Goal: Information Seeking & Learning: Understand process/instructions

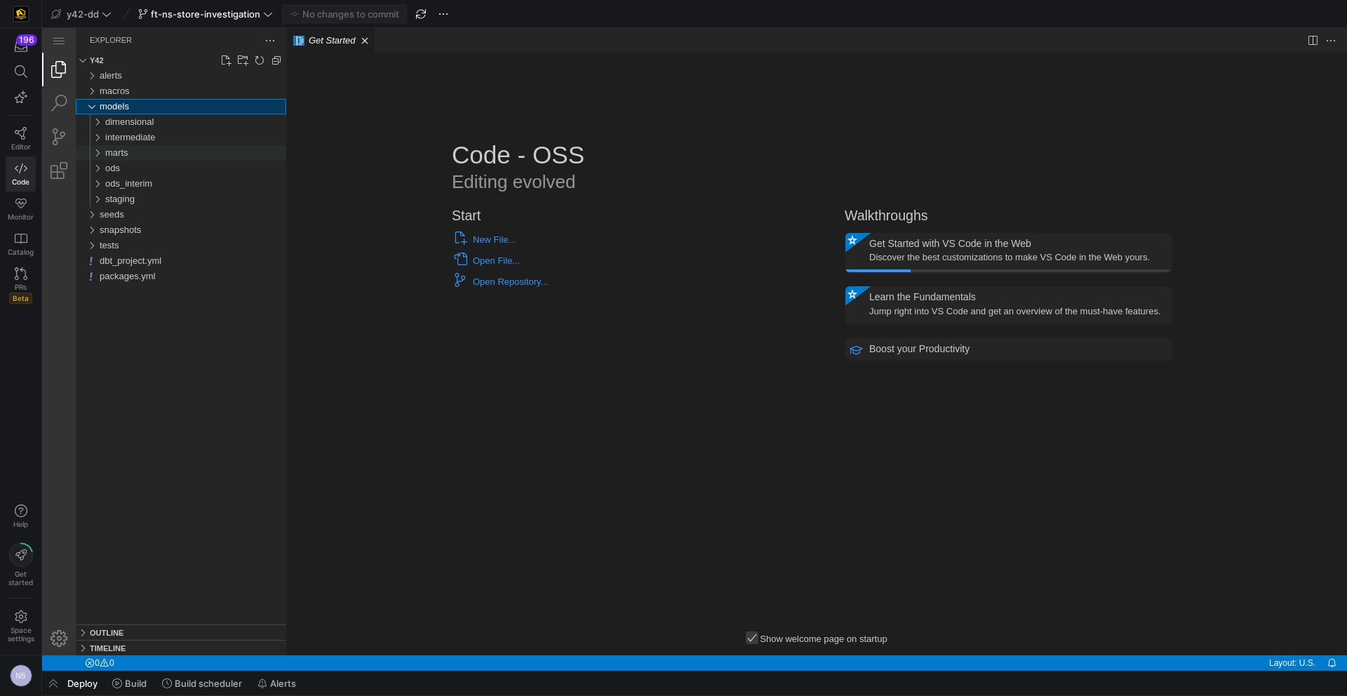
click at [127, 158] on span "marts" at bounding box center [116, 152] width 23 height 11
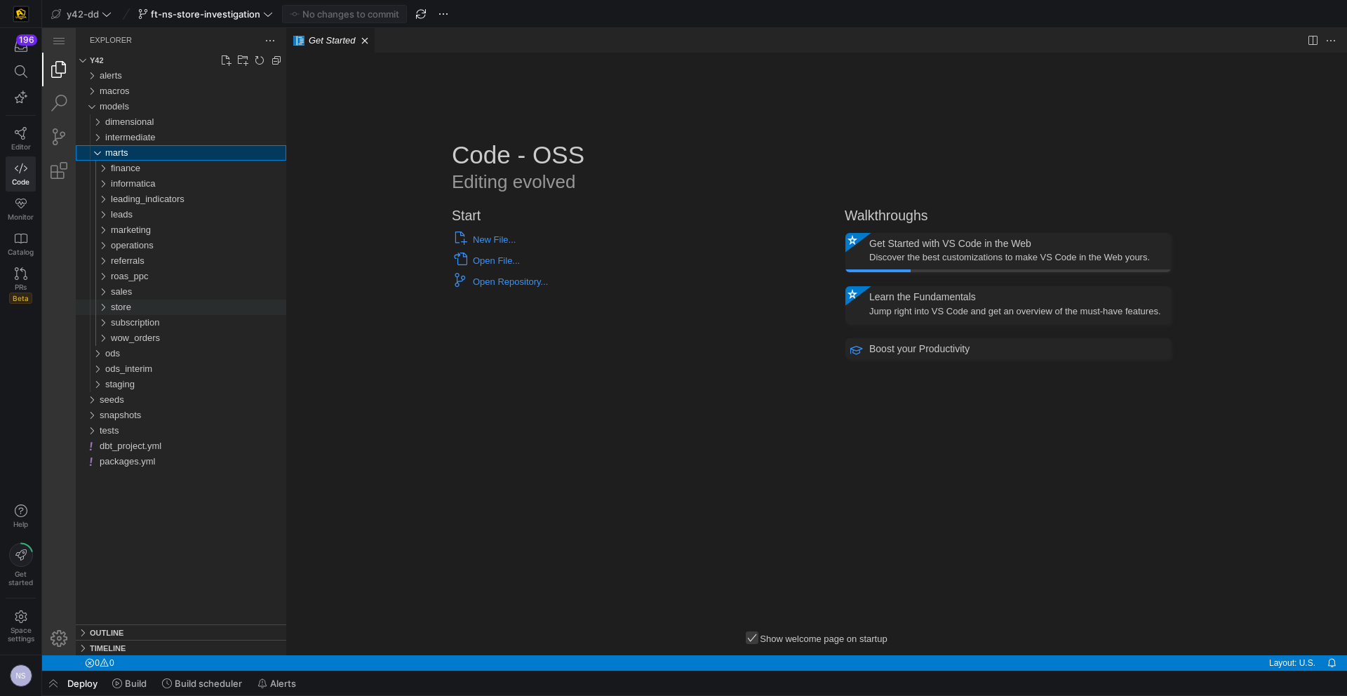
click at [149, 312] on div "store" at bounding box center [198, 307] width 175 height 15
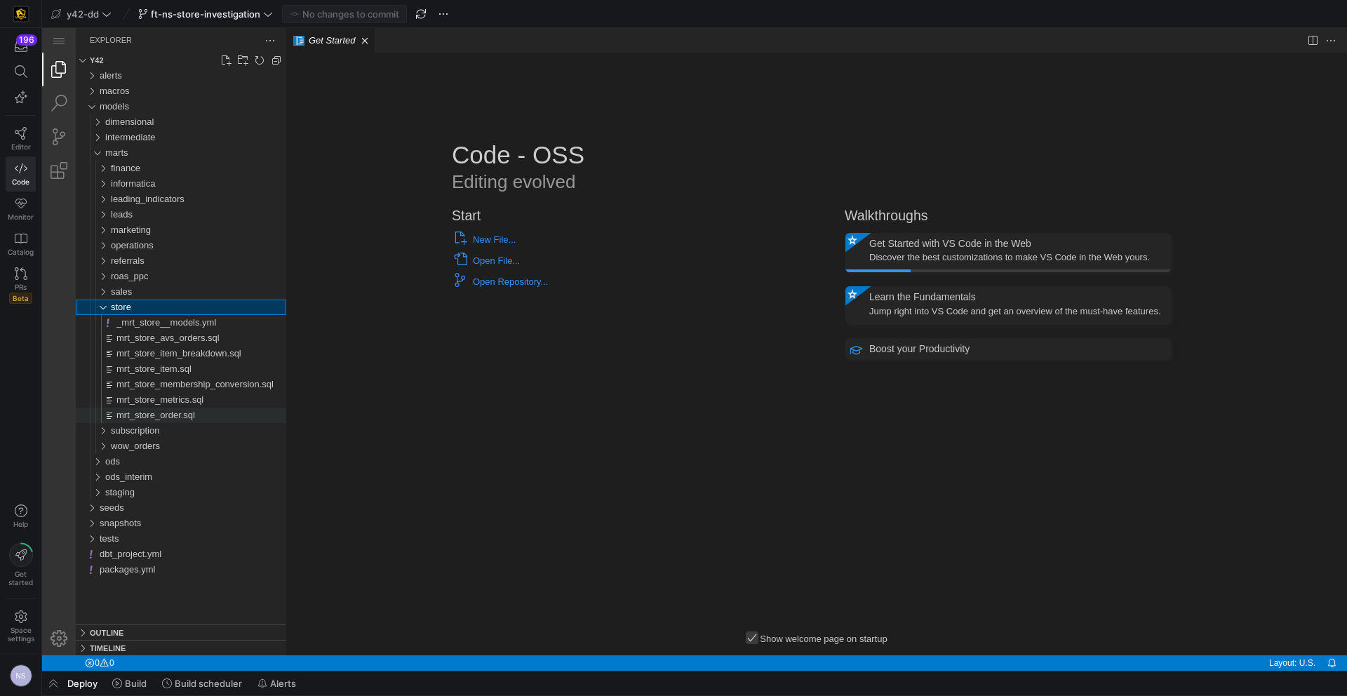
click at [195, 413] on span "mrt_store_order.sql" at bounding box center [155, 415] width 79 height 11
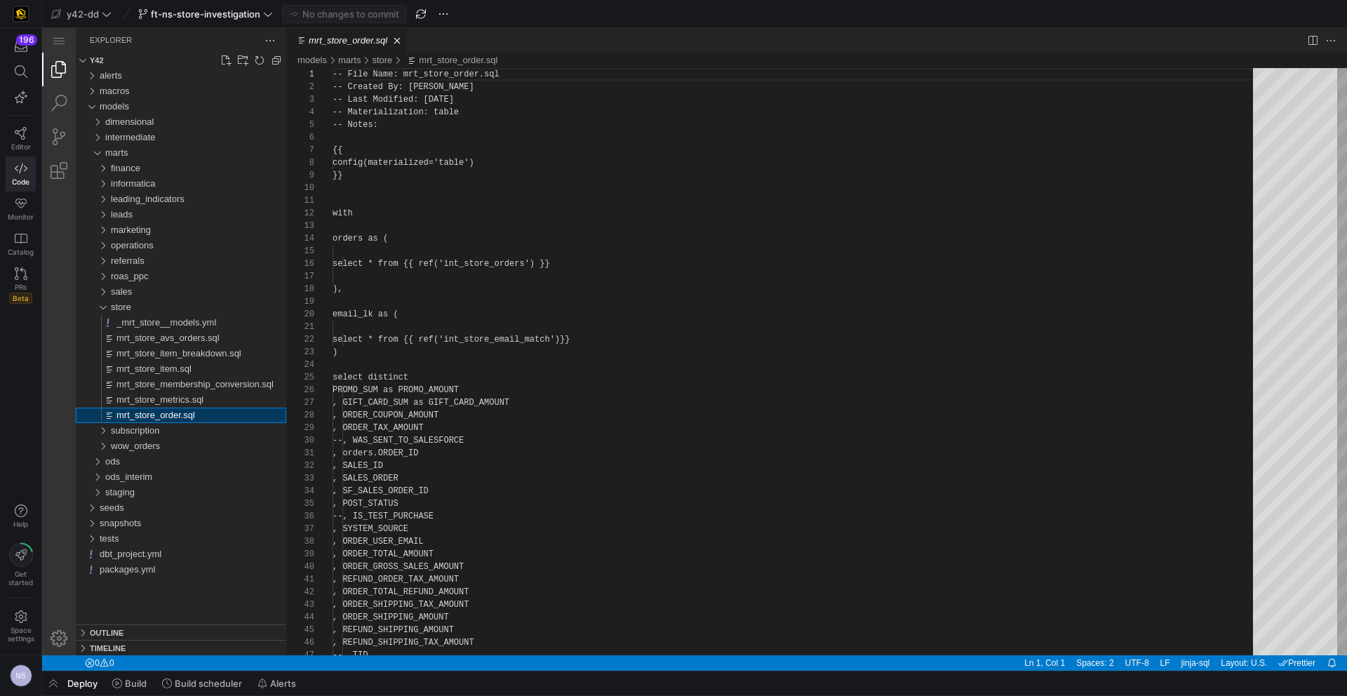
scroll to position [126, 0]
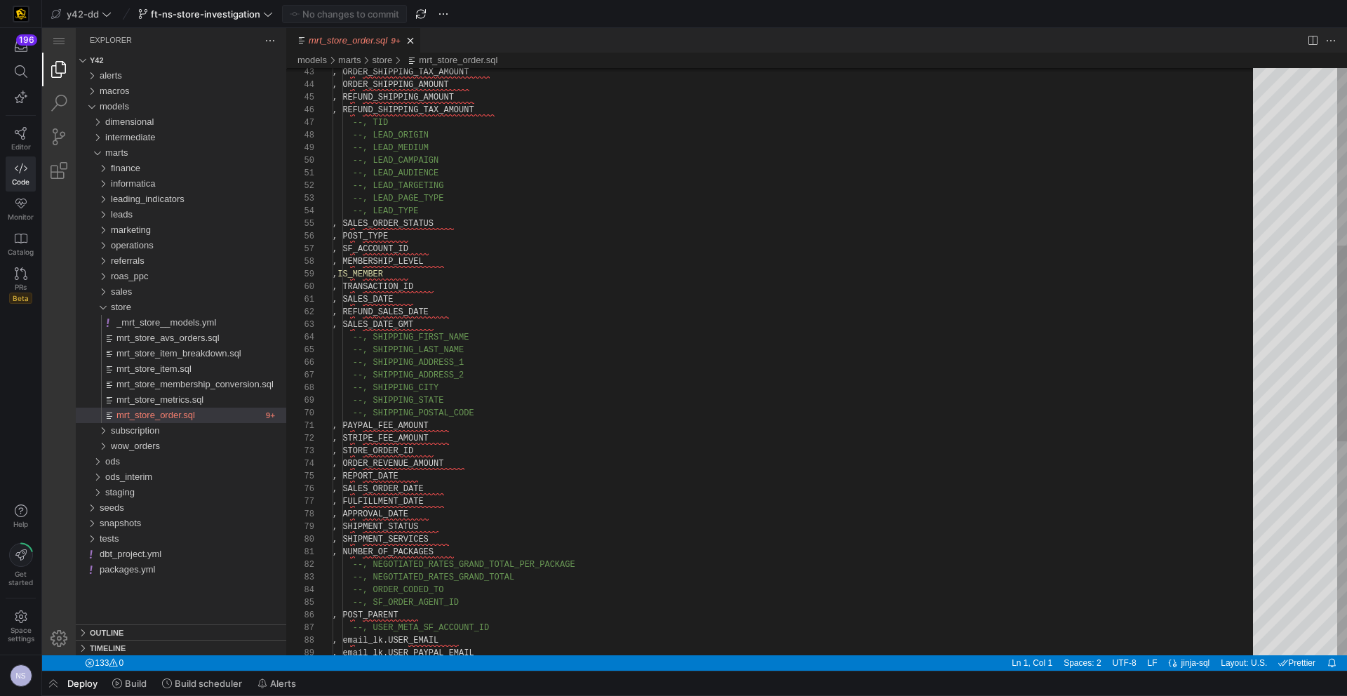
type textarea "--, LEAD_AUDIENCE --, LEAD_TARGETING --, LEAD_PAGE_TYPE --, LEAD_TYPE , SALES_O…"
click at [423, 286] on div ", APPROVAL_DATE , SHIPMENT_STATUS , SHIPMENT_SERVICES , NUMBER_OF_PACKAGES --, …" at bounding box center [798, 417] width 930 height 1762
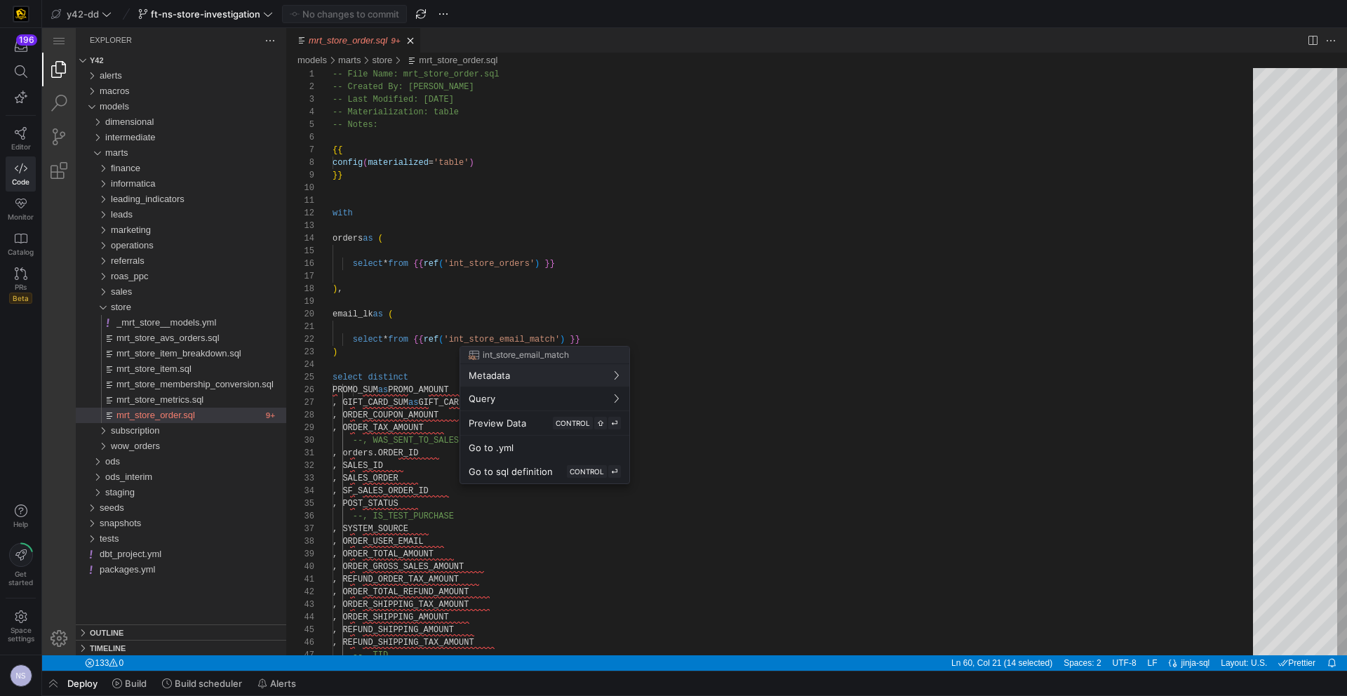
click at [723, 388] on div at bounding box center [673, 348] width 1347 height 696
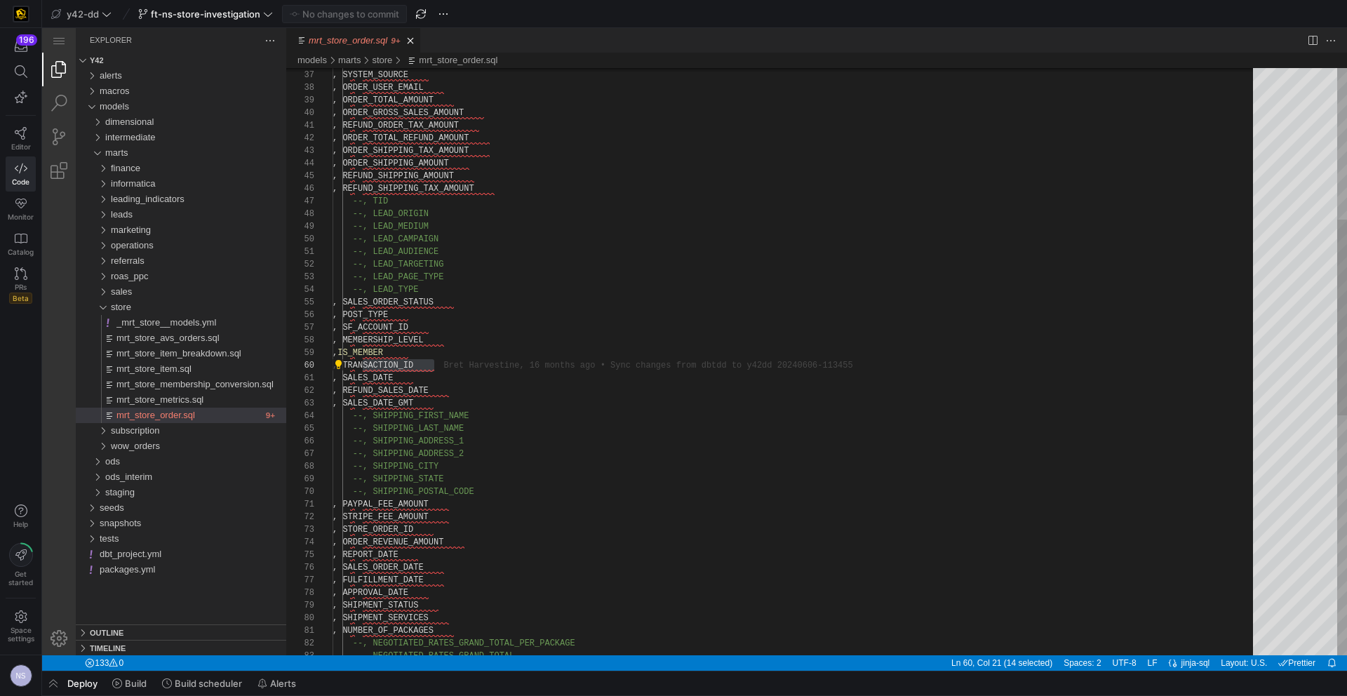
click at [382, 368] on div ", REFUND_SHIPPING_TAX_AMOUNT --, TID , ORDER_GROSS_SALES_AMOUNT , REFUND_ORDER_…" at bounding box center [798, 495] width 930 height 1762
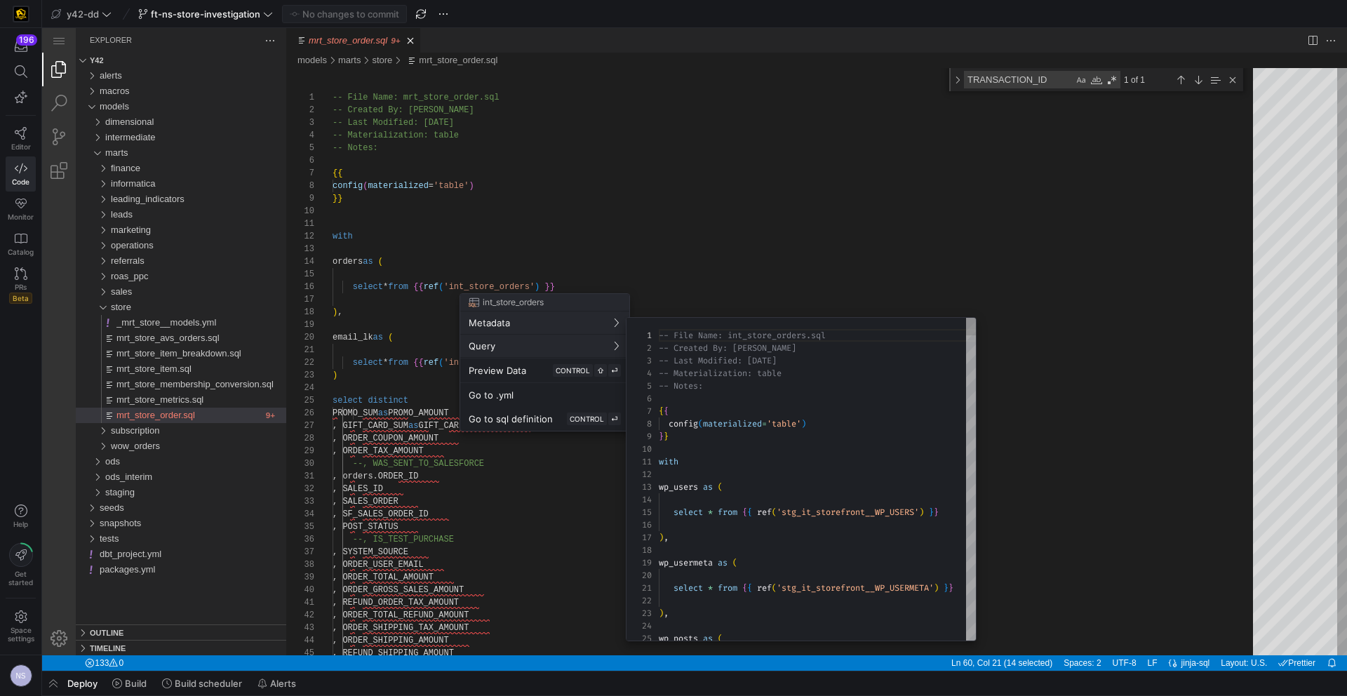
scroll to position [126, 0]
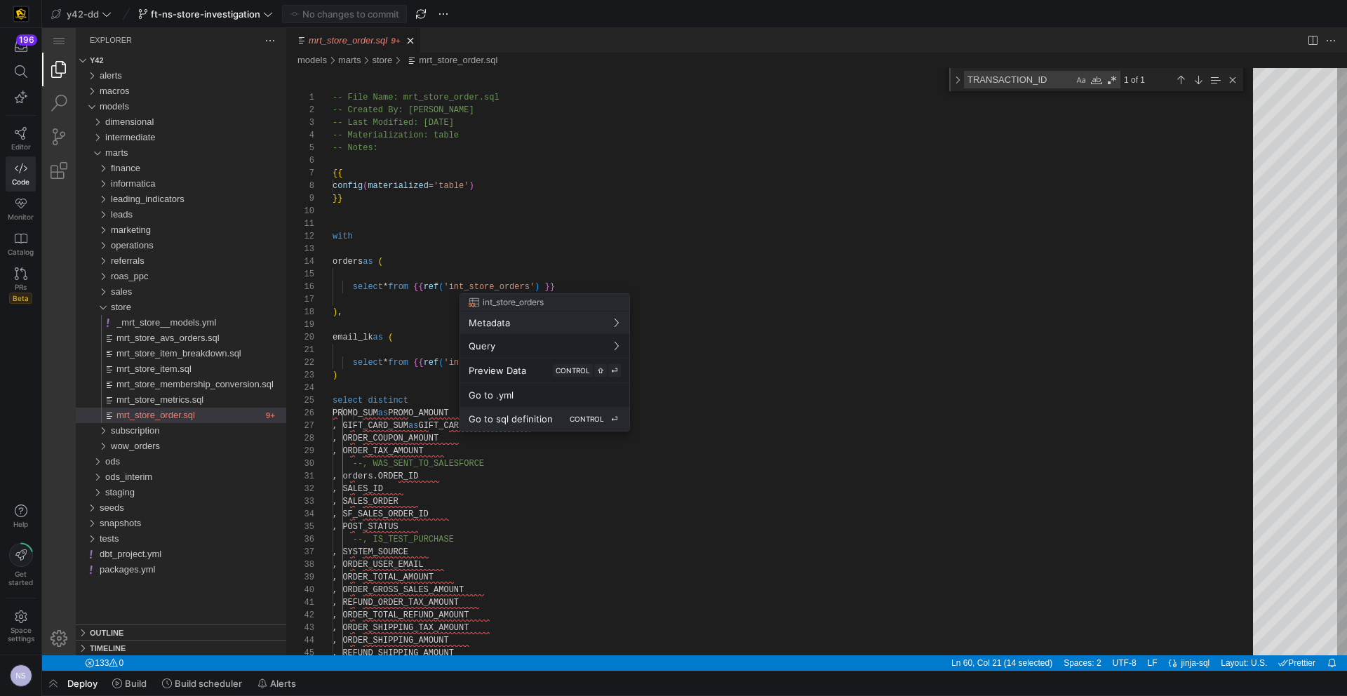
click at [531, 415] on span "Go to sql definition" at bounding box center [511, 418] width 84 height 11
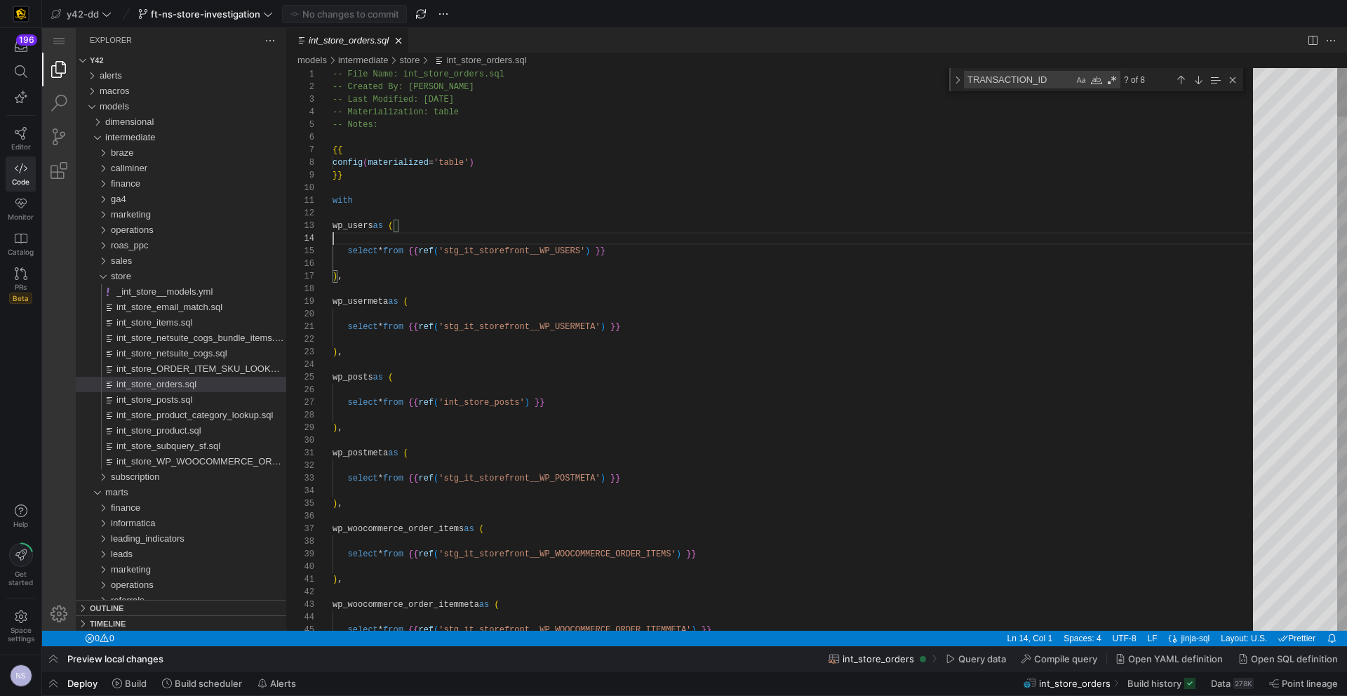
click at [1011, 76] on textarea "TRANSACTION_ID" at bounding box center [1019, 80] width 109 height 16
click at [1192, 75] on div "Next Match (Enter)" at bounding box center [1198, 79] width 15 height 15
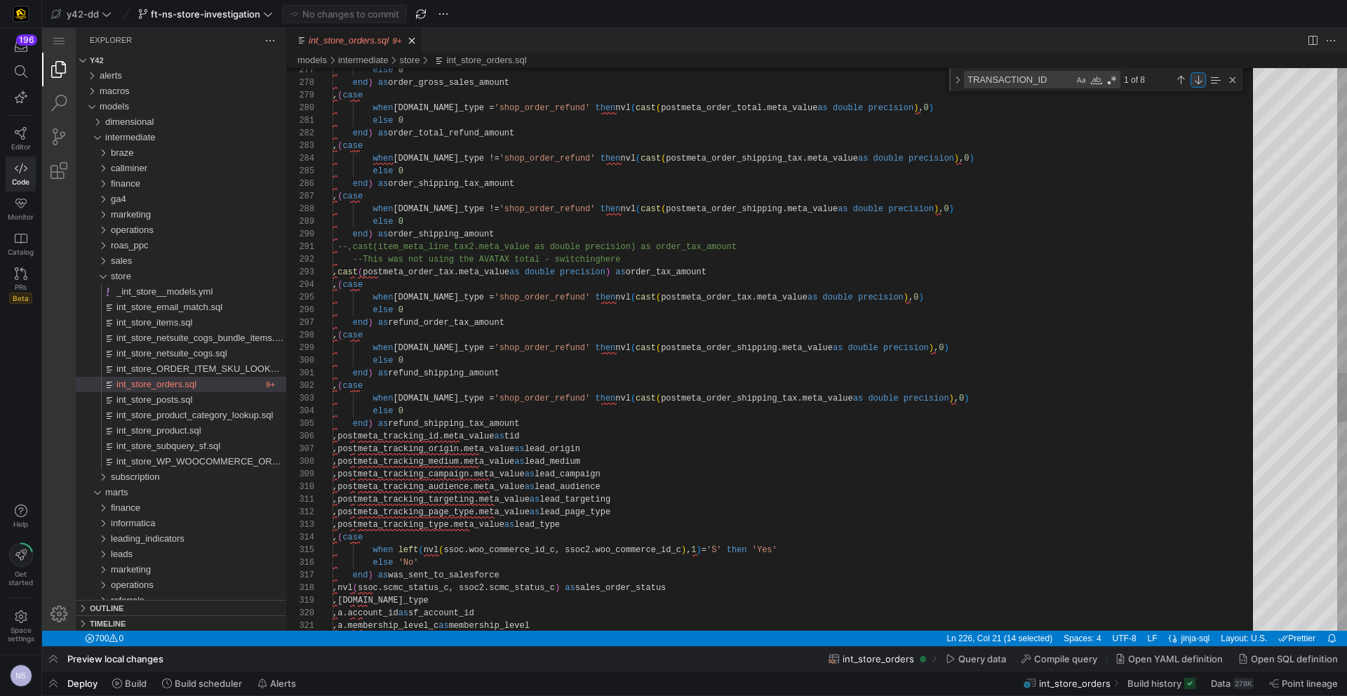
click at [1199, 79] on div "Next Match (Enter)" at bounding box center [1198, 79] width 15 height 15
type textarea ",a.membership_level_c as membership_level ,postmeta_transaction_id.meta_value a…"
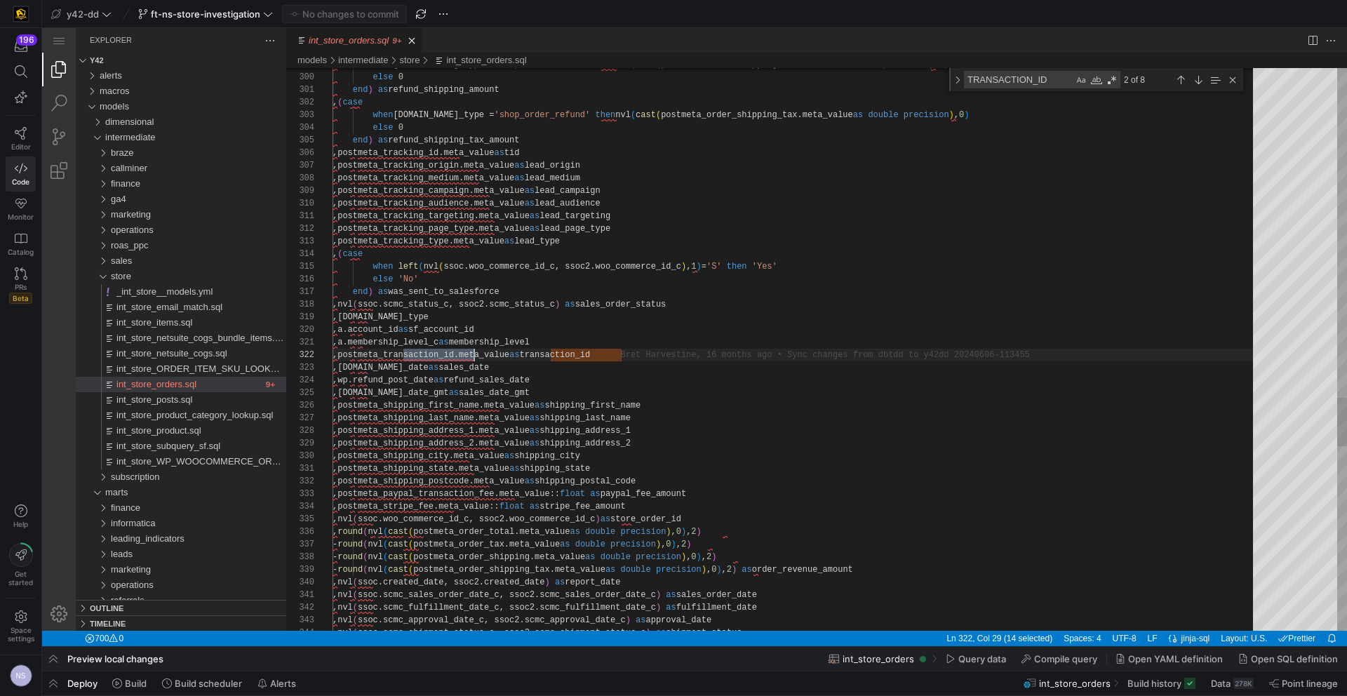
scroll to position [13, 142]
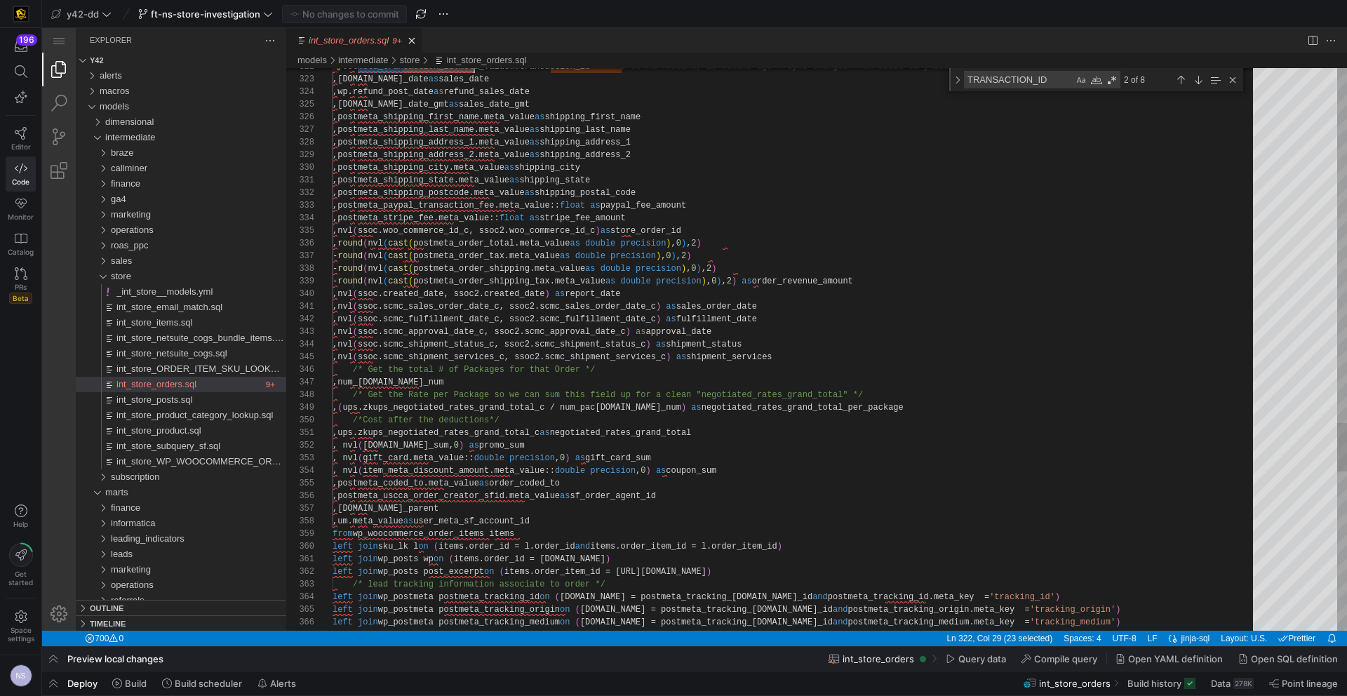
type textarea "postmeta_transaction_id"
click at [1200, 84] on div "Next Match (Enter)" at bounding box center [1198, 79] width 15 height 15
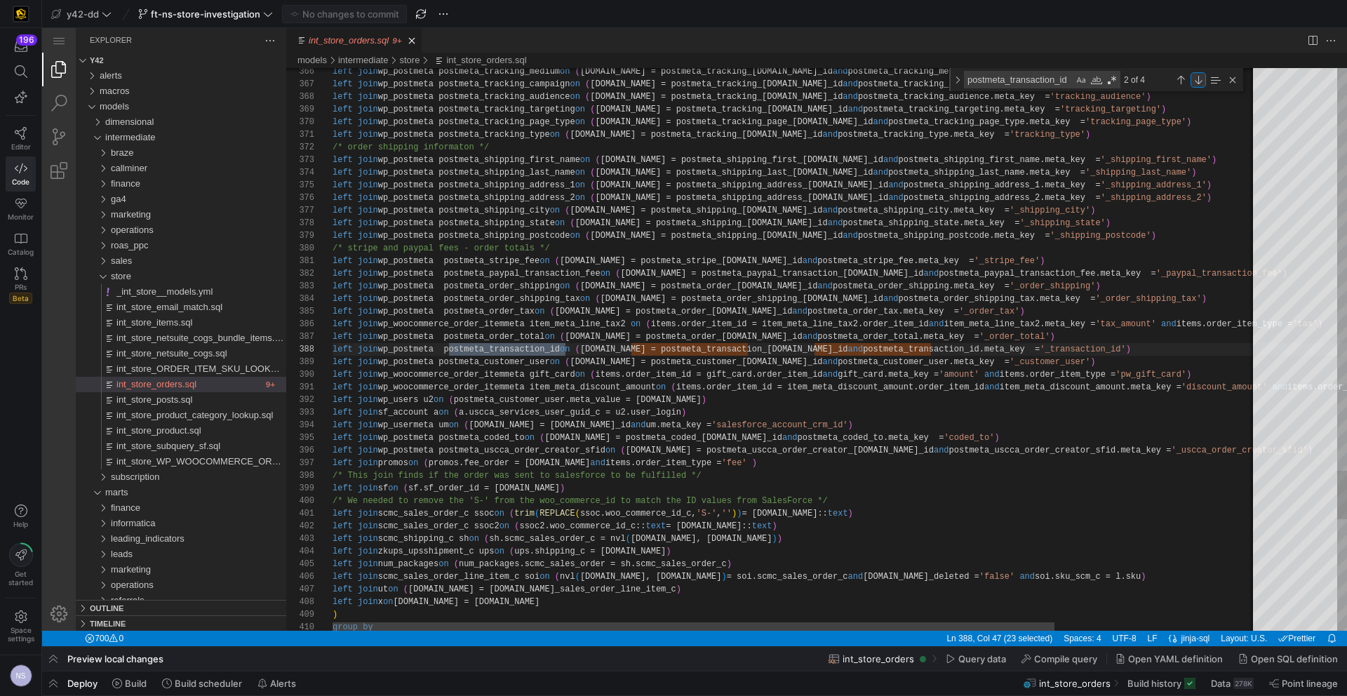
scroll to position [88, 233]
click at [1200, 84] on div "Next Match (Enter)" at bounding box center [1198, 79] width 15 height 15
type textarea "der_shipping_tax') left join wp_postmeta postmeta_order_tax on ([DOMAIN_NAME] =…"
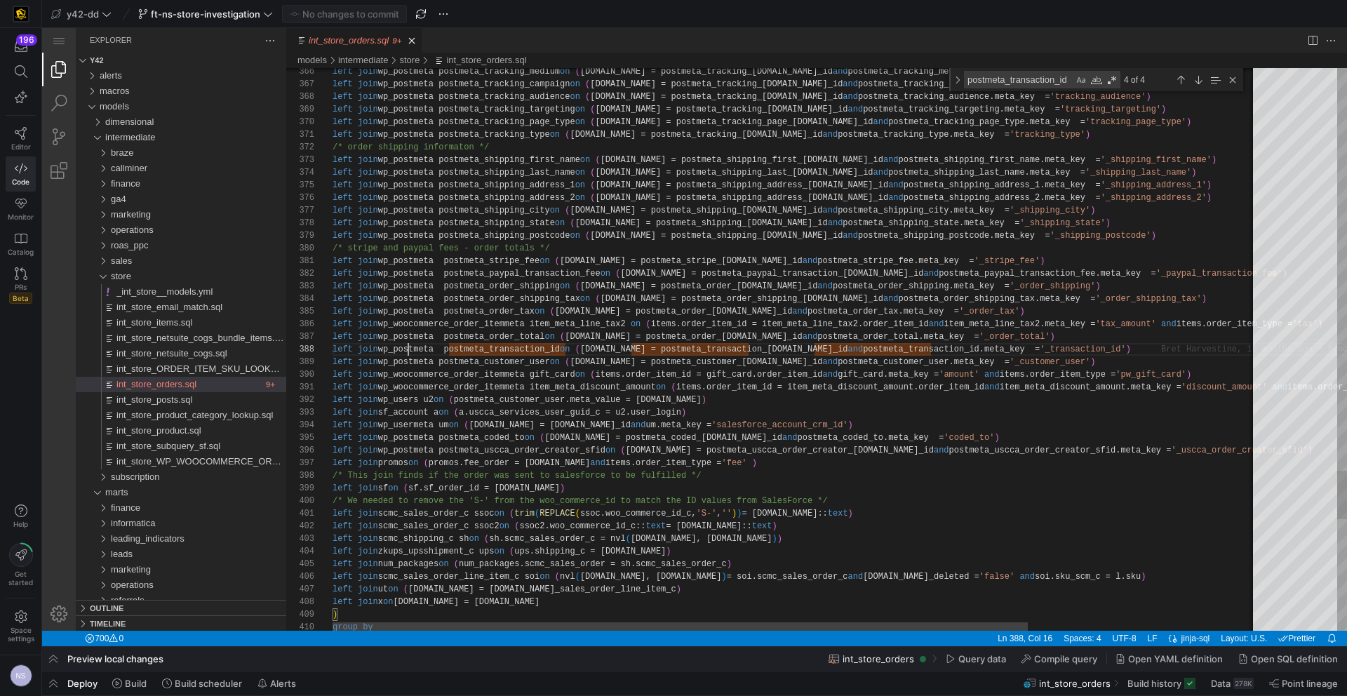
scroll to position [51, 107]
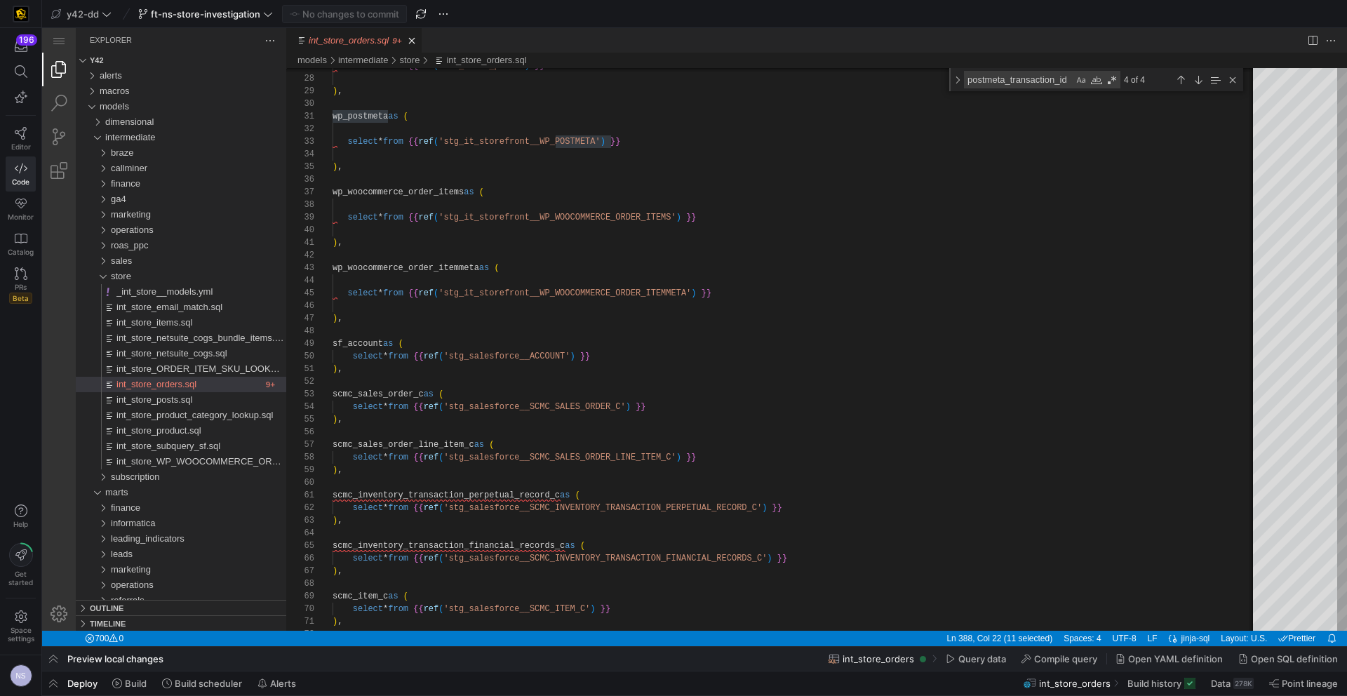
click at [53, 675] on span "button" at bounding box center [53, 683] width 22 height 24
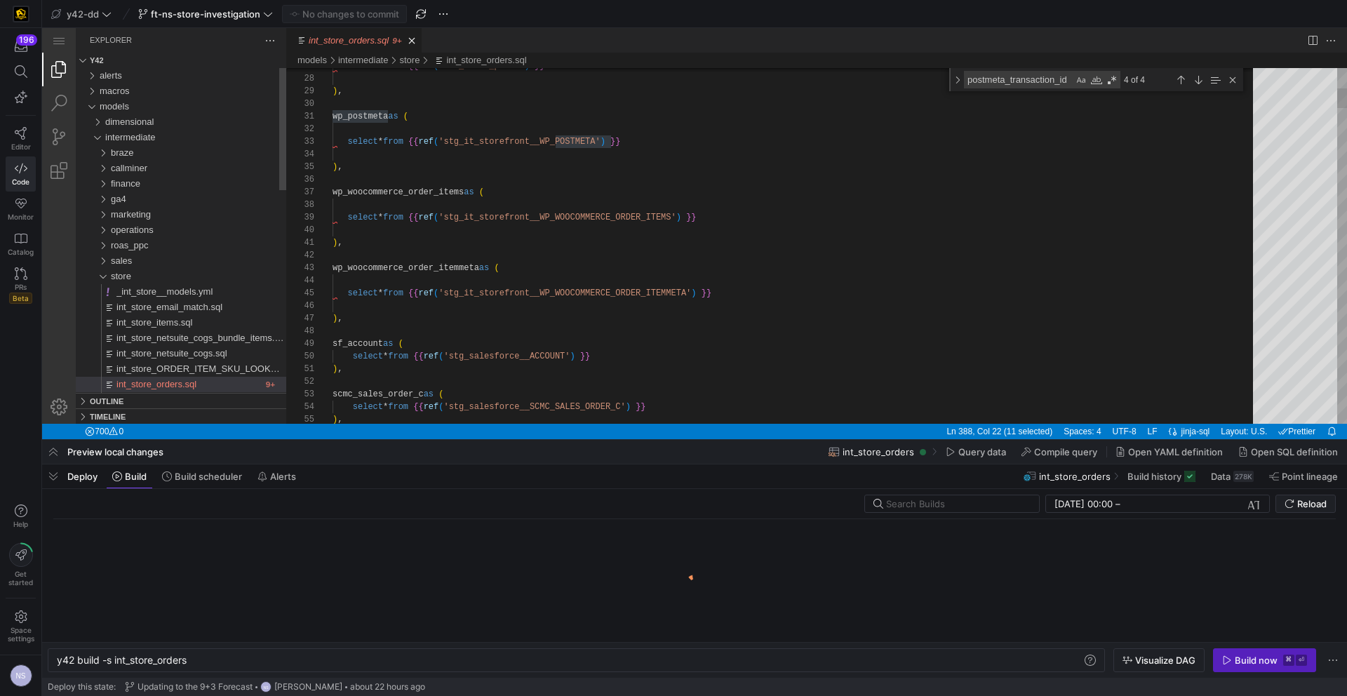
scroll to position [0, 132]
click at [116, 660] on div "y42 build -s int_store_orders" at bounding box center [569, 660] width 1025 height 11
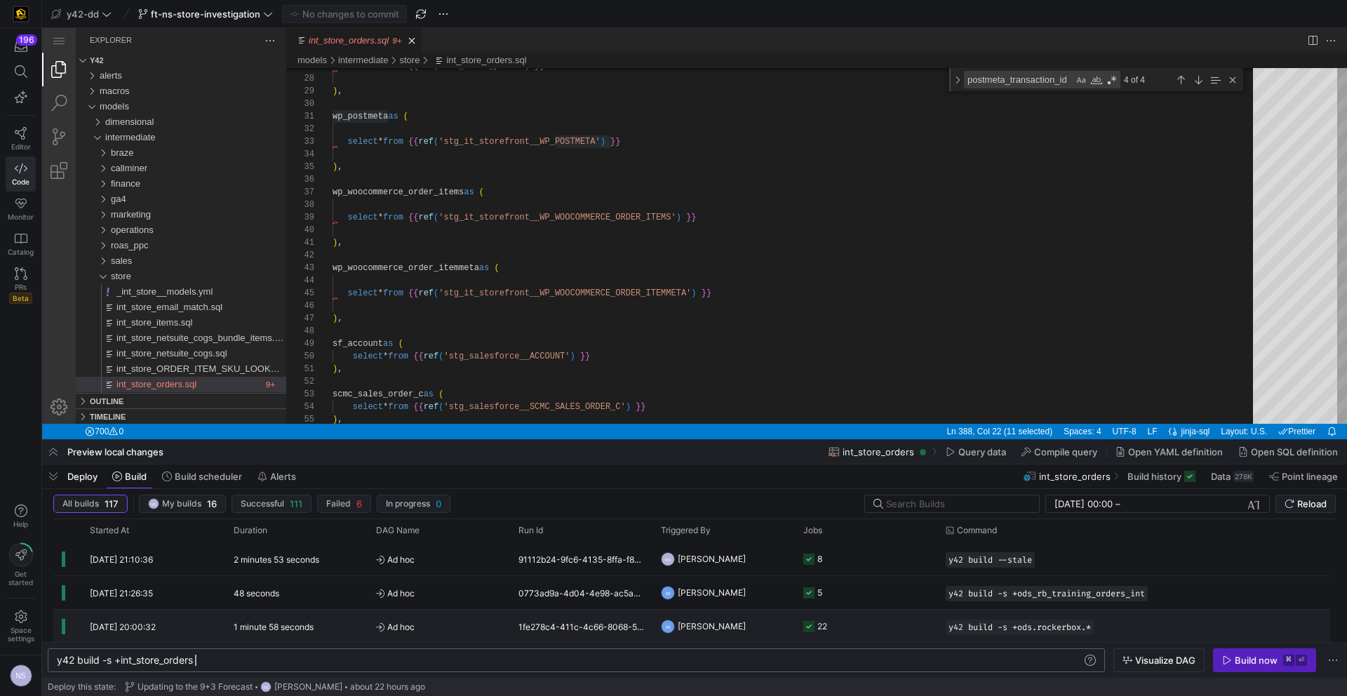
scroll to position [0, 145]
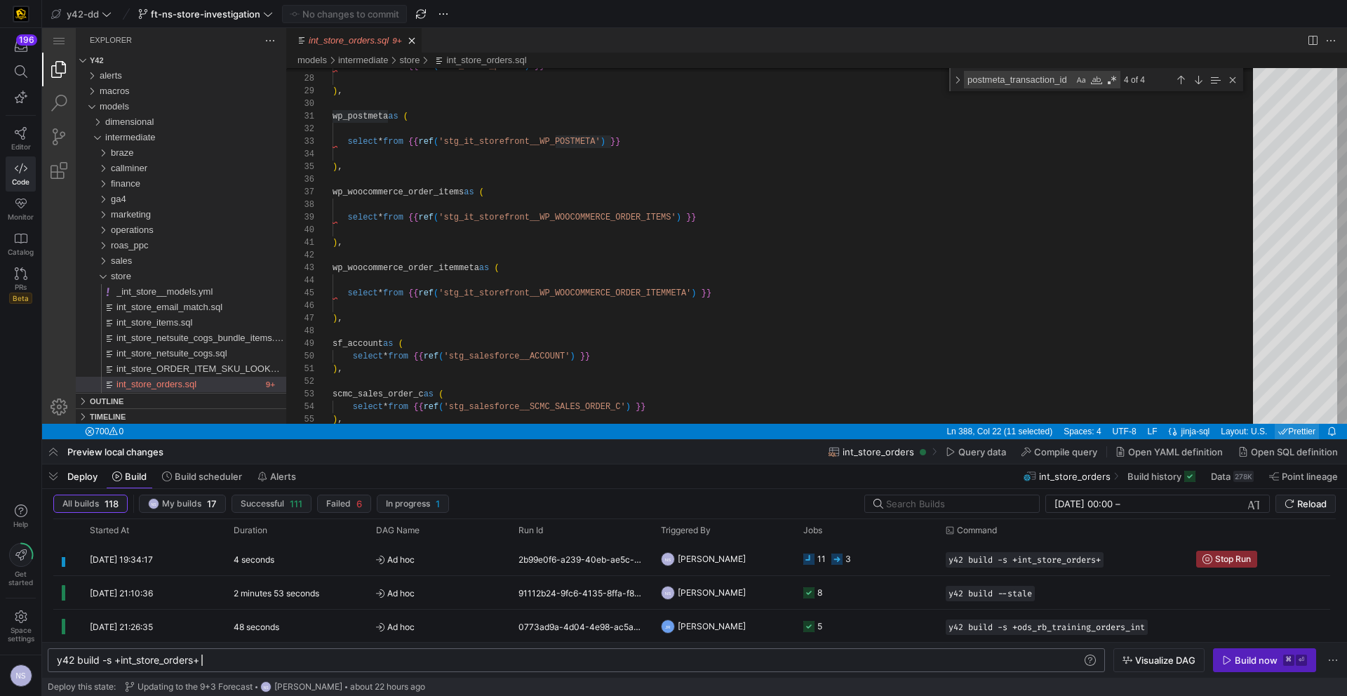
type textarea "y42 build -s +int_store_orders+"
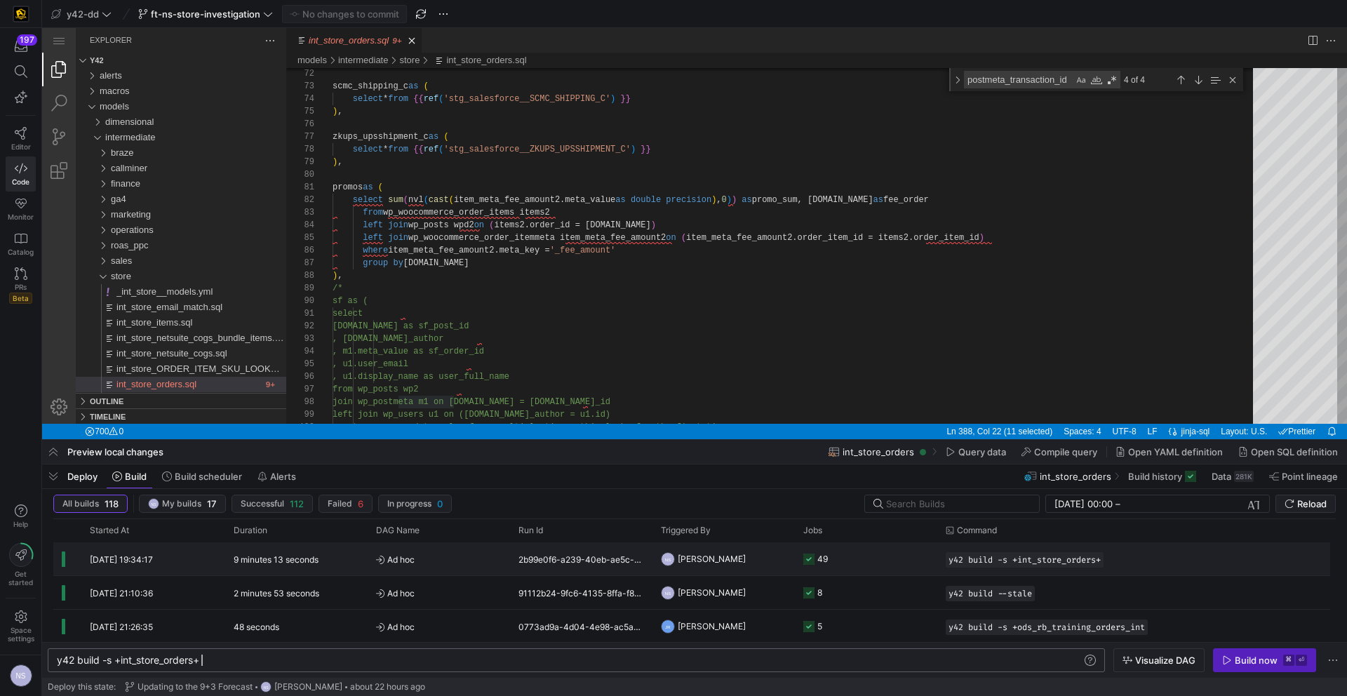
click at [852, 563] on y42-job-status-cell-renderer "49" at bounding box center [866, 559] width 126 height 32
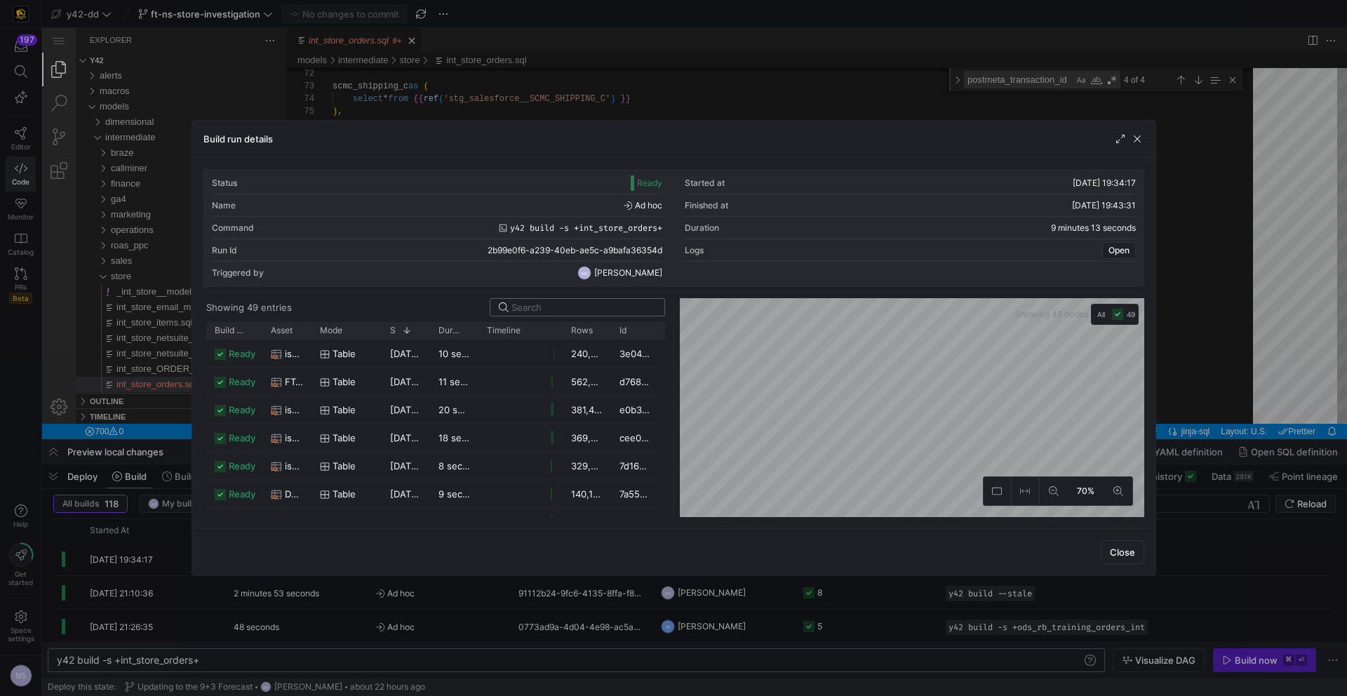
click at [568, 306] on input at bounding box center [583, 307] width 145 height 11
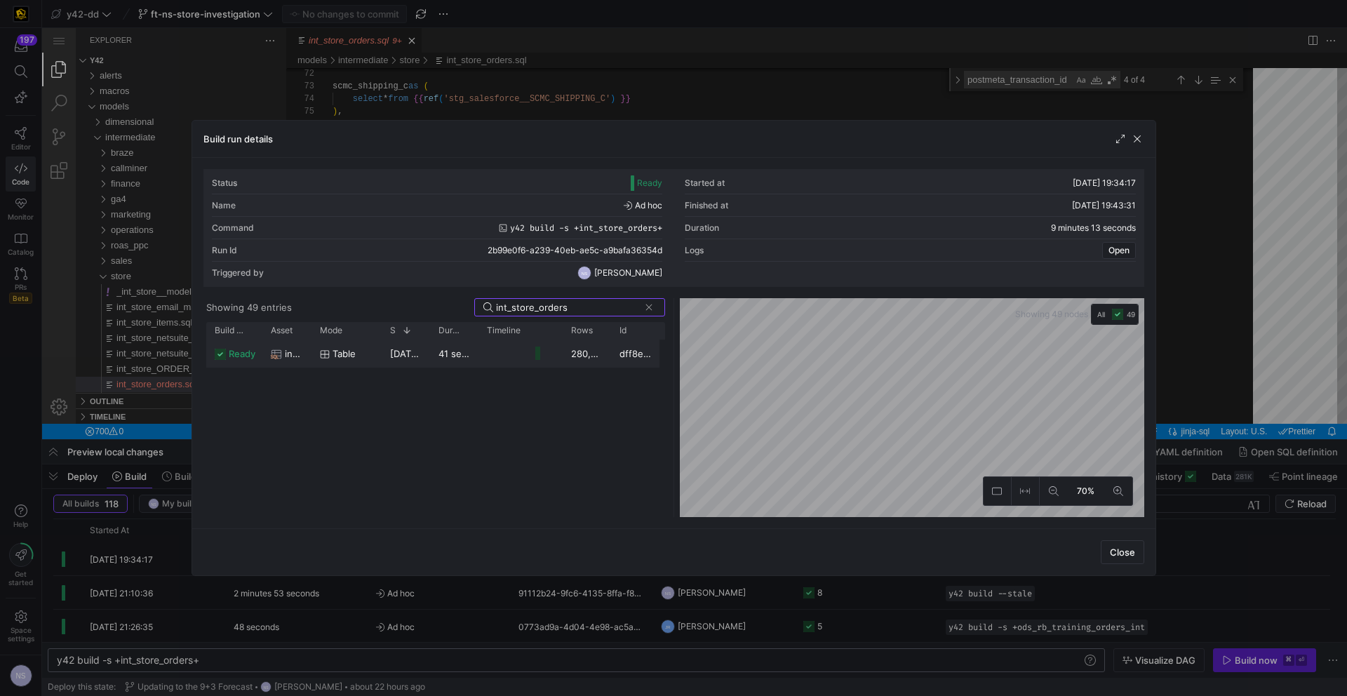
type input "int_store_orders"
click at [309, 351] on div "int_store_orders" at bounding box center [286, 353] width 49 height 27
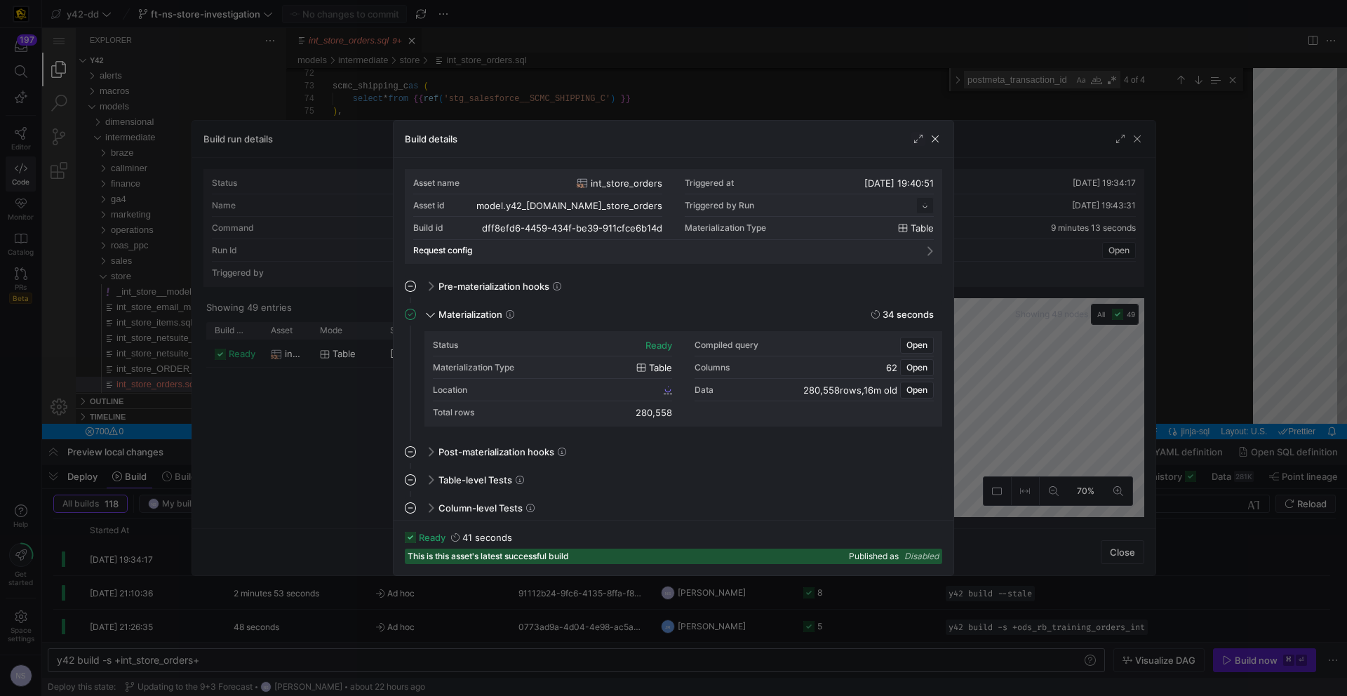
scroll to position [126, 0]
click at [918, 347] on span "Open" at bounding box center [916, 345] width 21 height 10
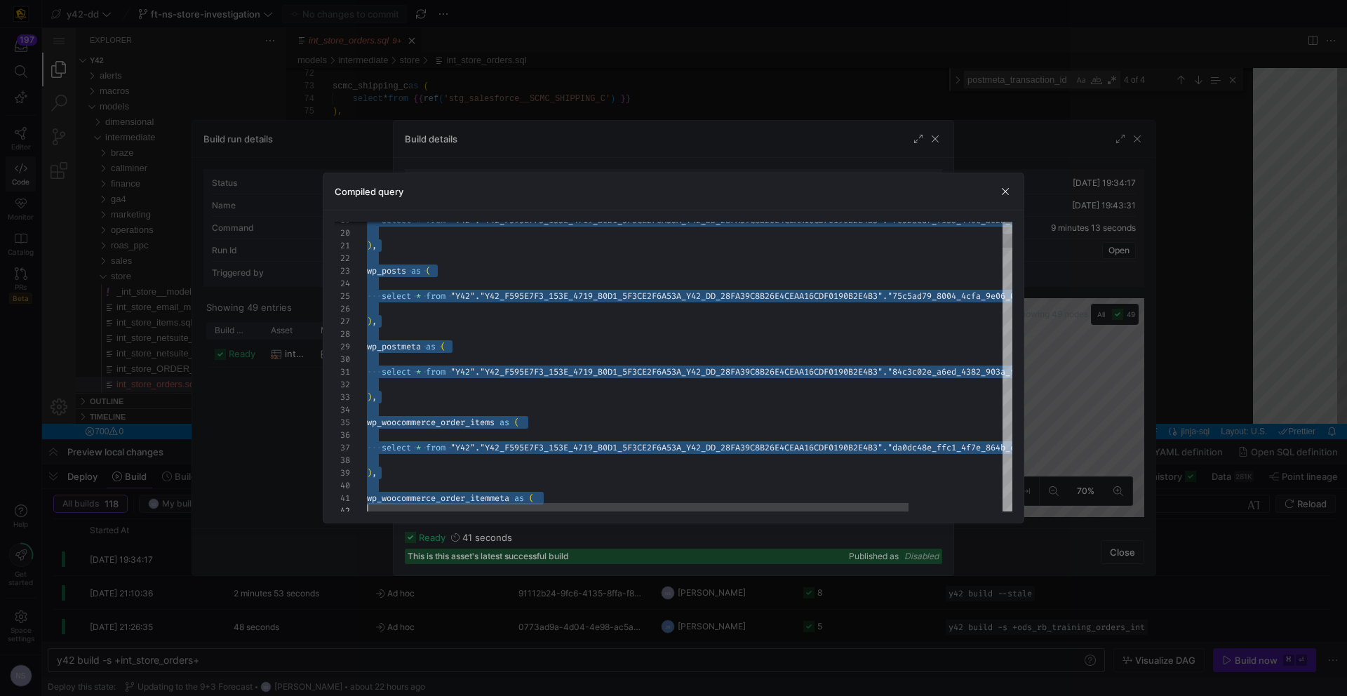
scroll to position [101, 0]
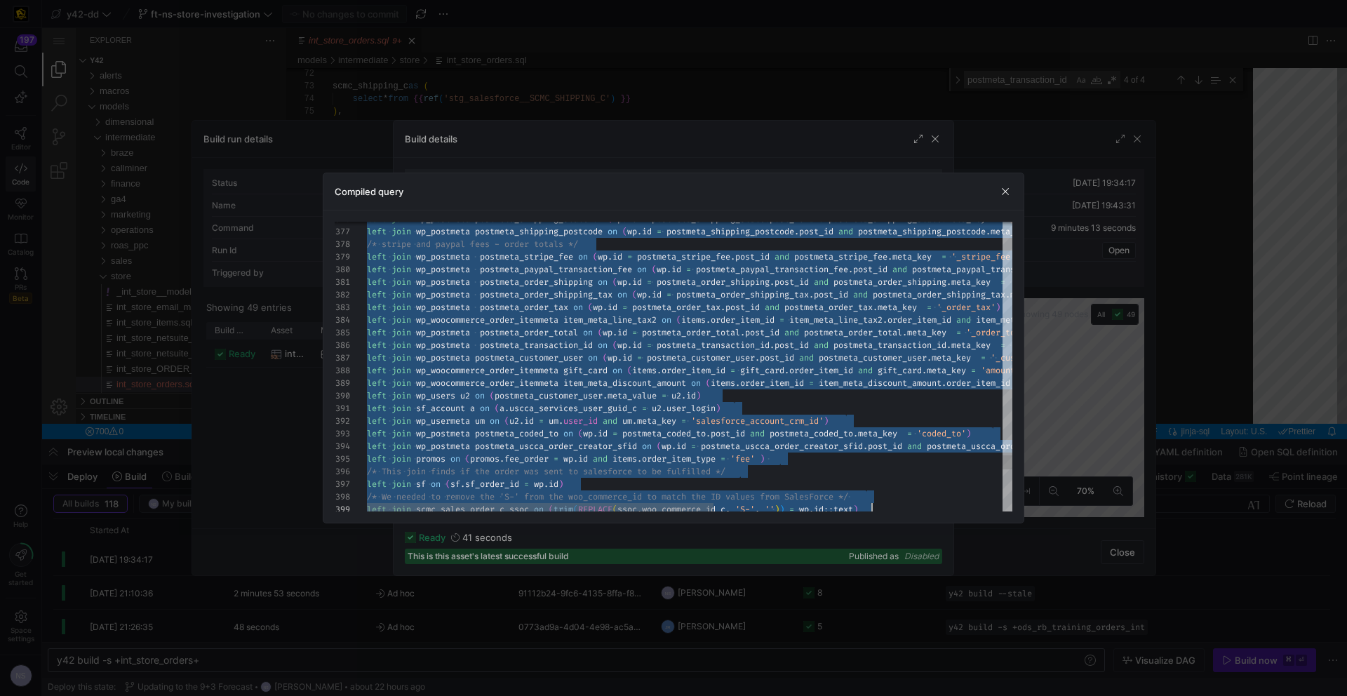
type textarea "CREATE TABLE "dff8efd6_4459_434f_be39_911cfce6b14d" AS -- File Name: int_store_…"
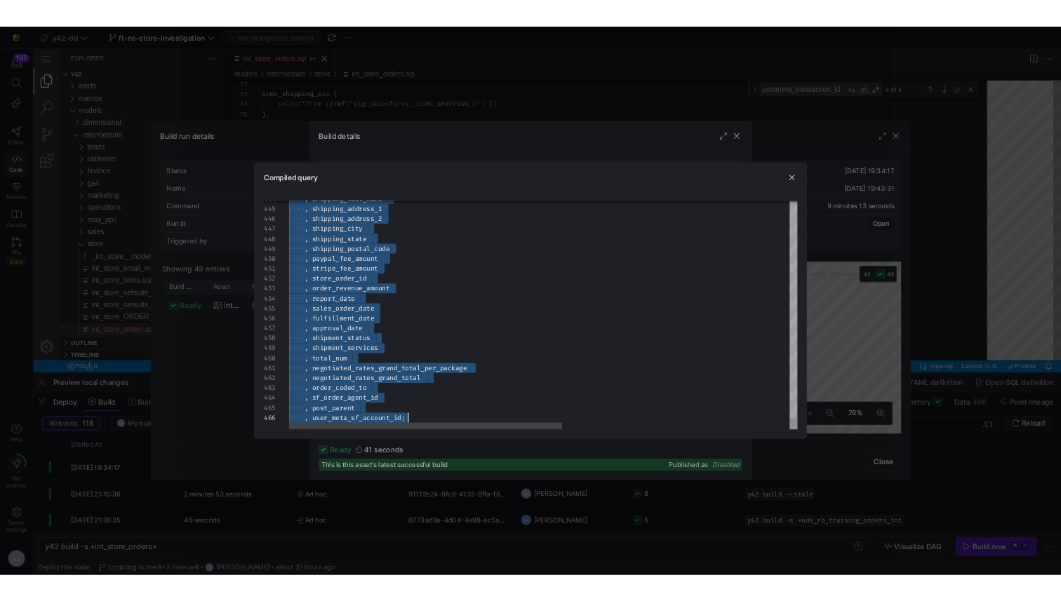
scroll to position [101, 152]
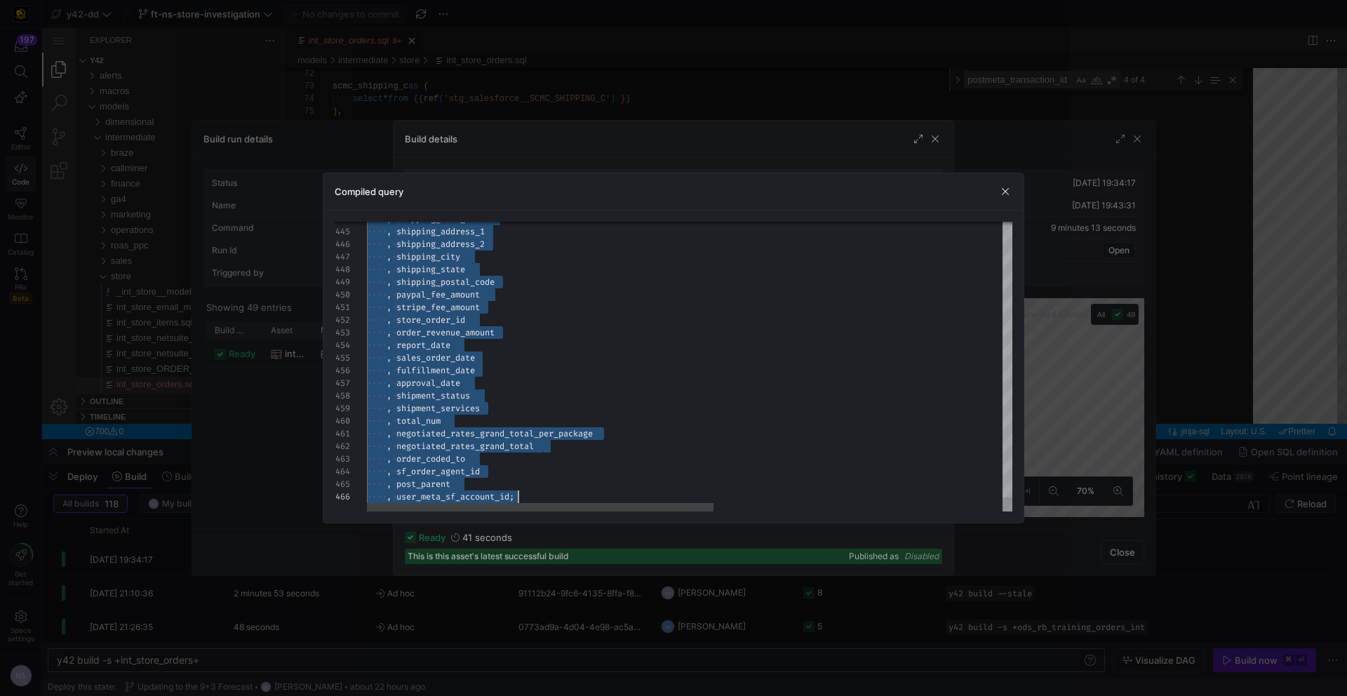
drag, startPoint x: 368, startPoint y: 340, endPoint x: 543, endPoint y: 584, distance: 301.2
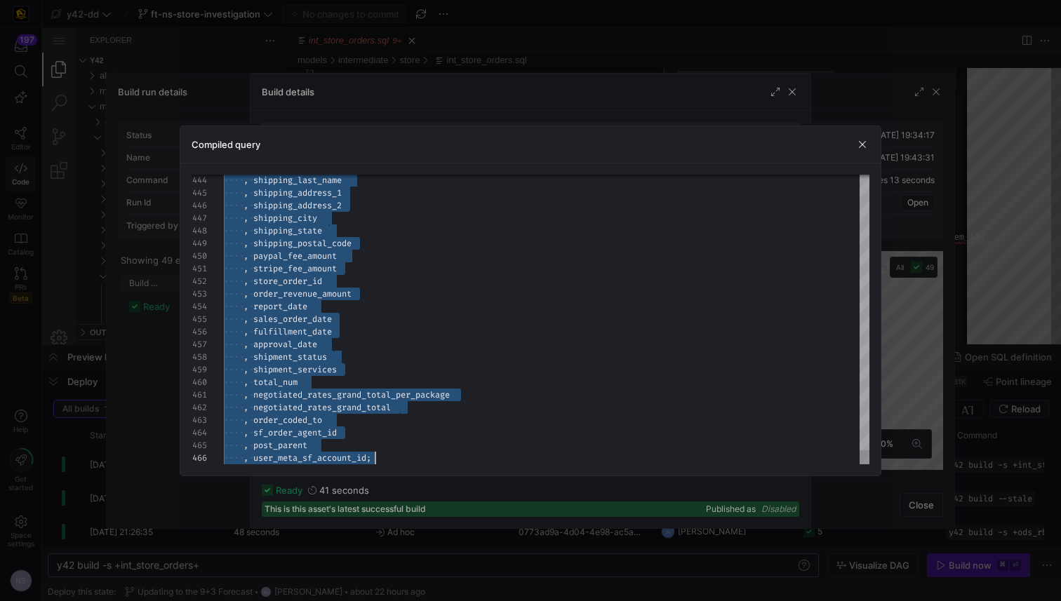
scroll to position [51, 107]
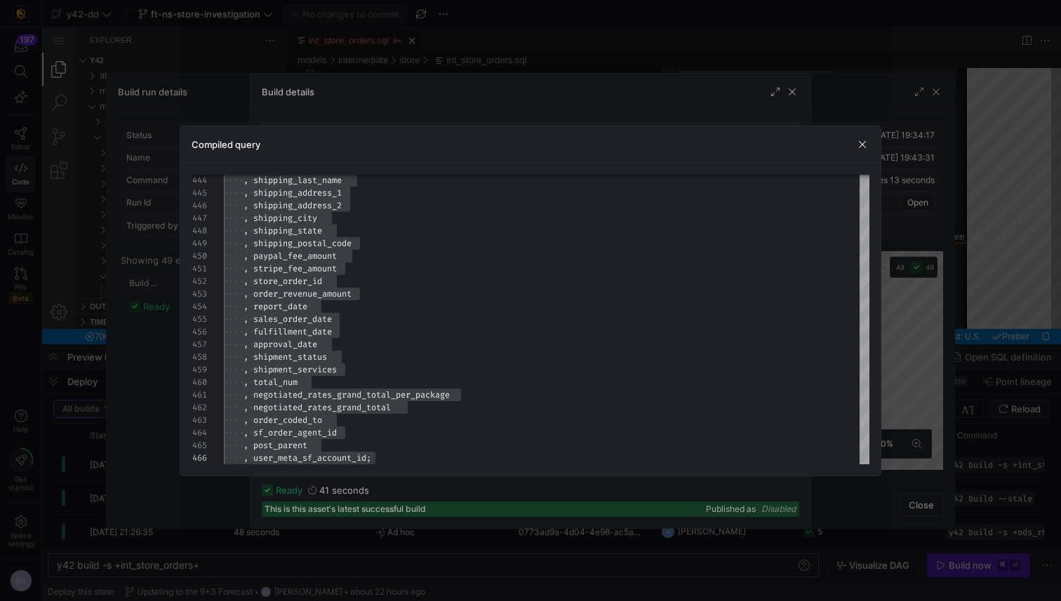
click at [904, 184] on div at bounding box center [530, 300] width 1061 height 601
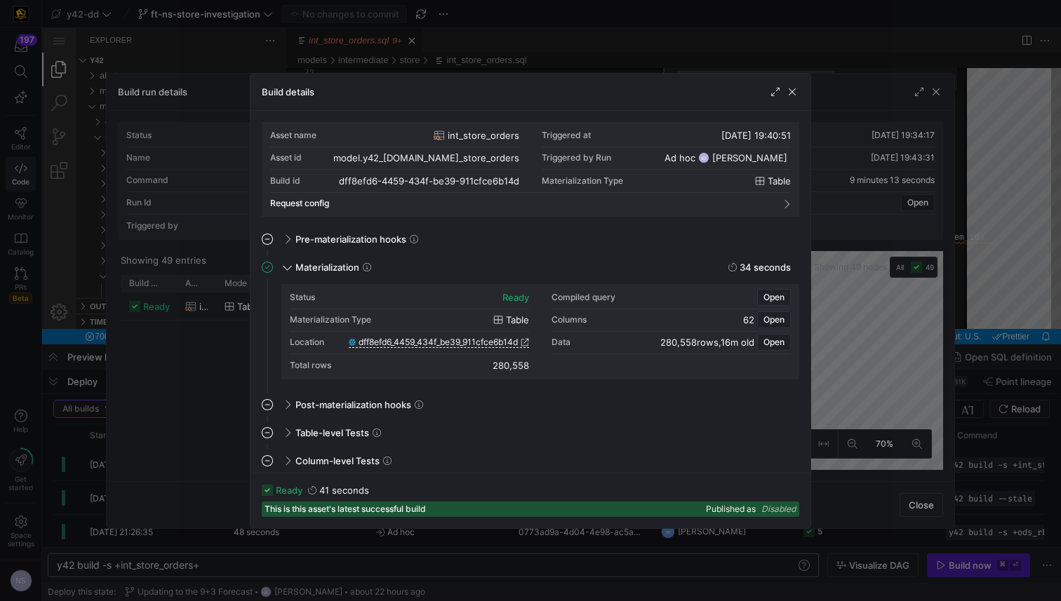
click at [908, 128] on div at bounding box center [530, 300] width 1061 height 601
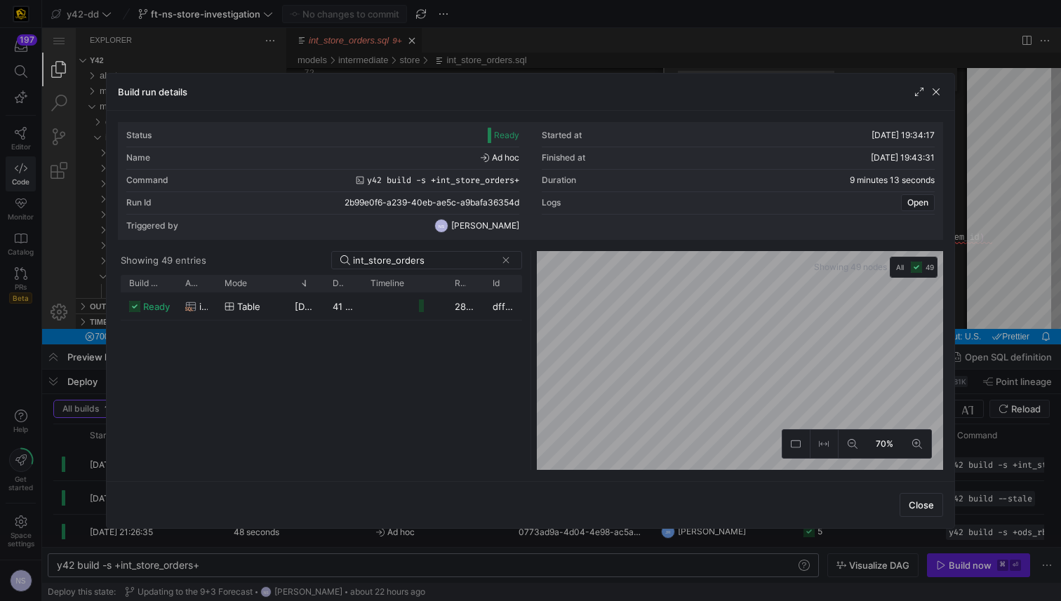
click at [985, 131] on div at bounding box center [530, 300] width 1061 height 601
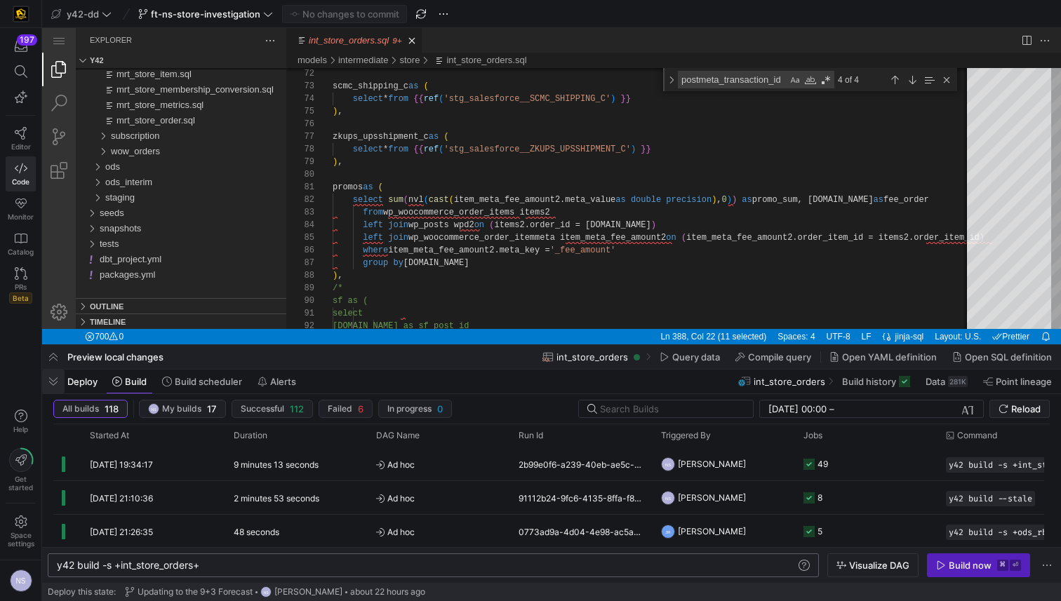
click at [55, 382] on span "button" at bounding box center [53, 382] width 22 height 24
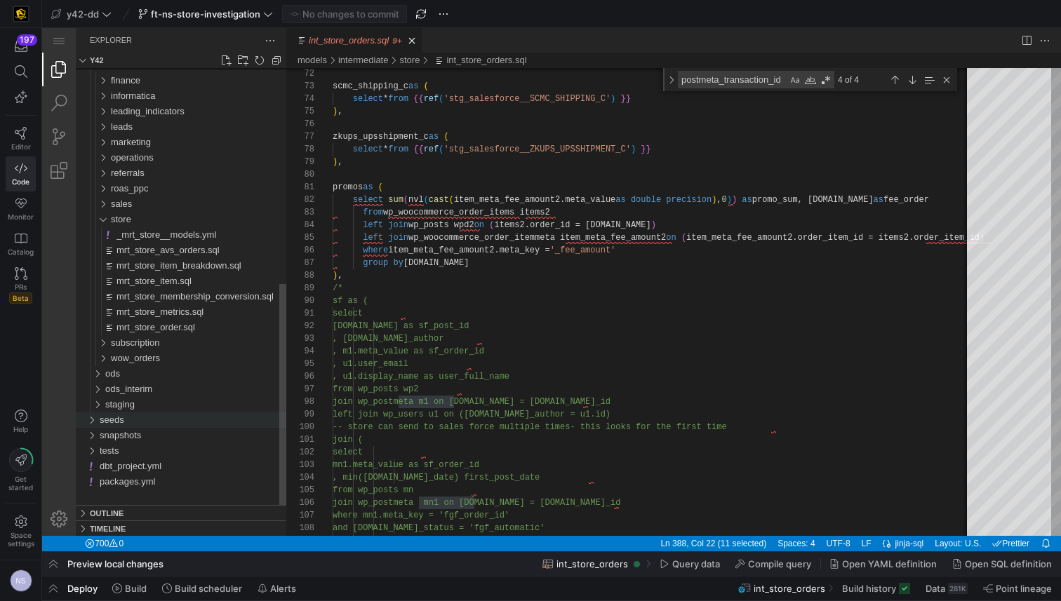
click at [147, 420] on div "seeds" at bounding box center [193, 420] width 187 height 15
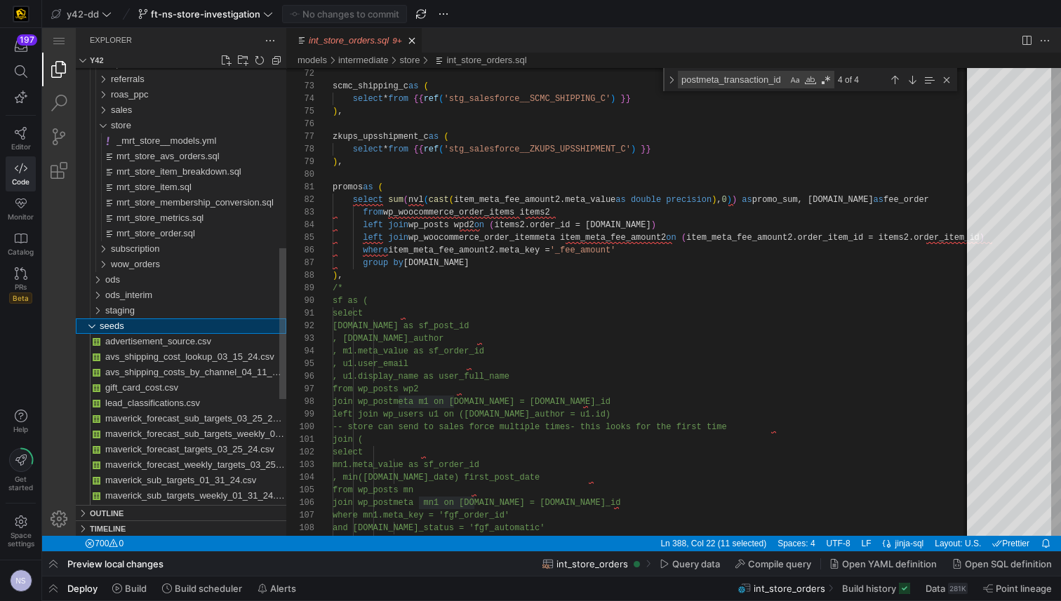
click at [155, 322] on div "seeds" at bounding box center [193, 326] width 187 height 15
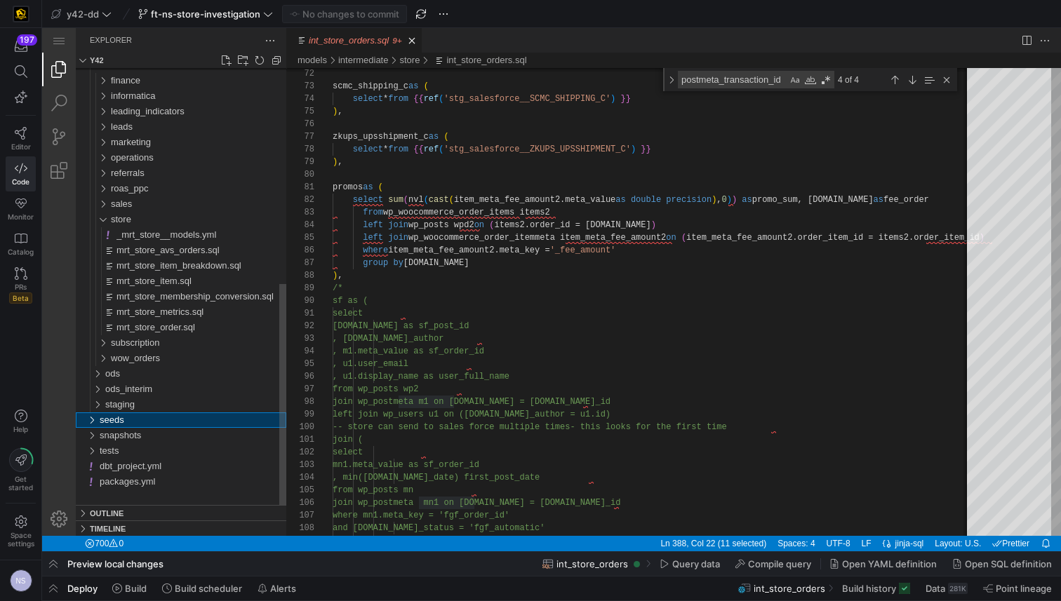
click at [125, 424] on div "seeds" at bounding box center [193, 420] width 187 height 15
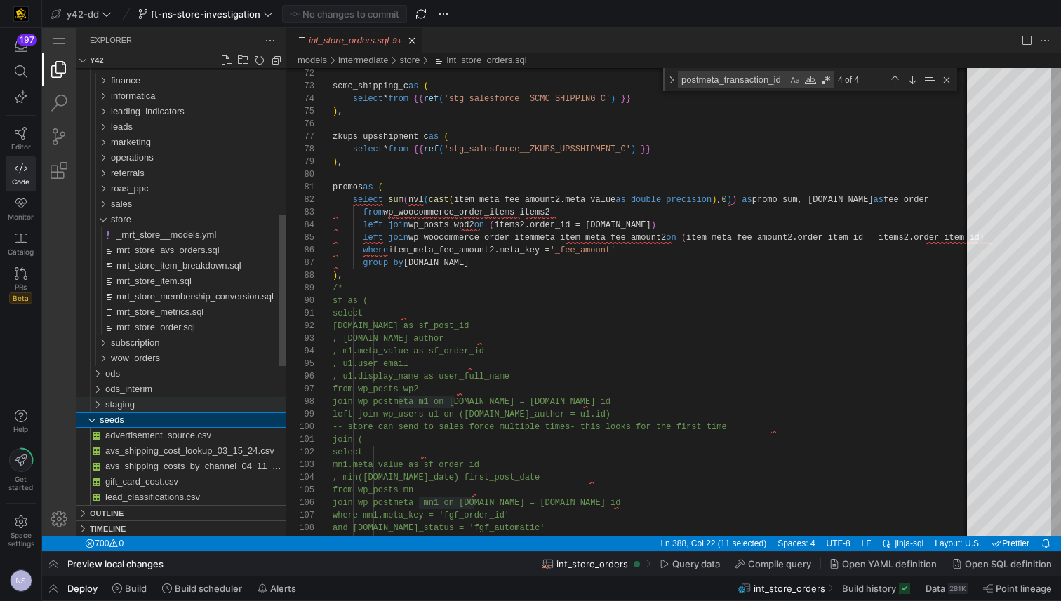
click at [152, 409] on div "staging" at bounding box center [195, 404] width 181 height 15
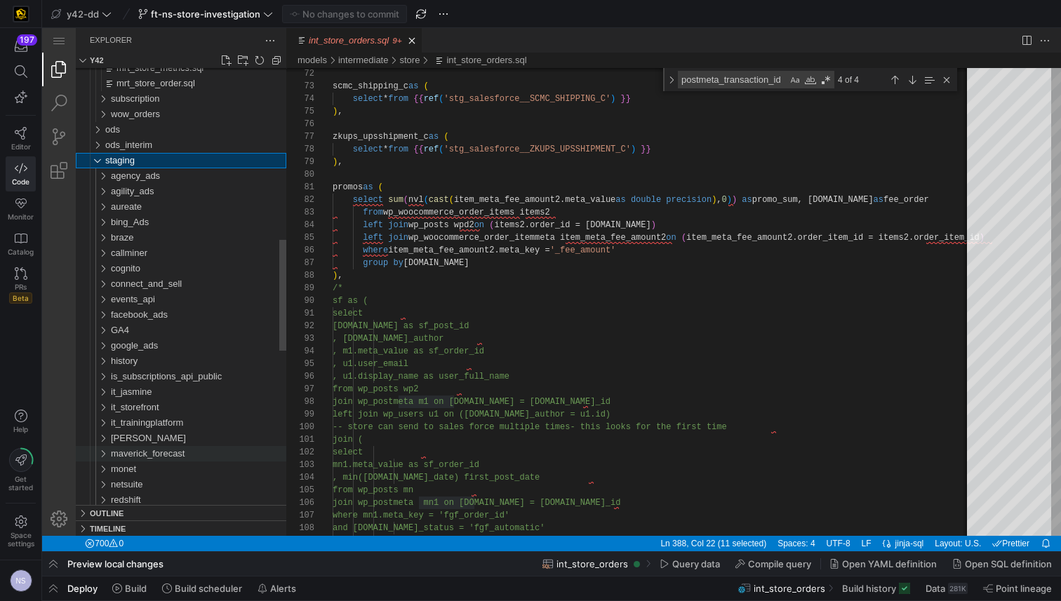
click at [163, 453] on span "maverick_forecast" at bounding box center [148, 453] width 74 height 11
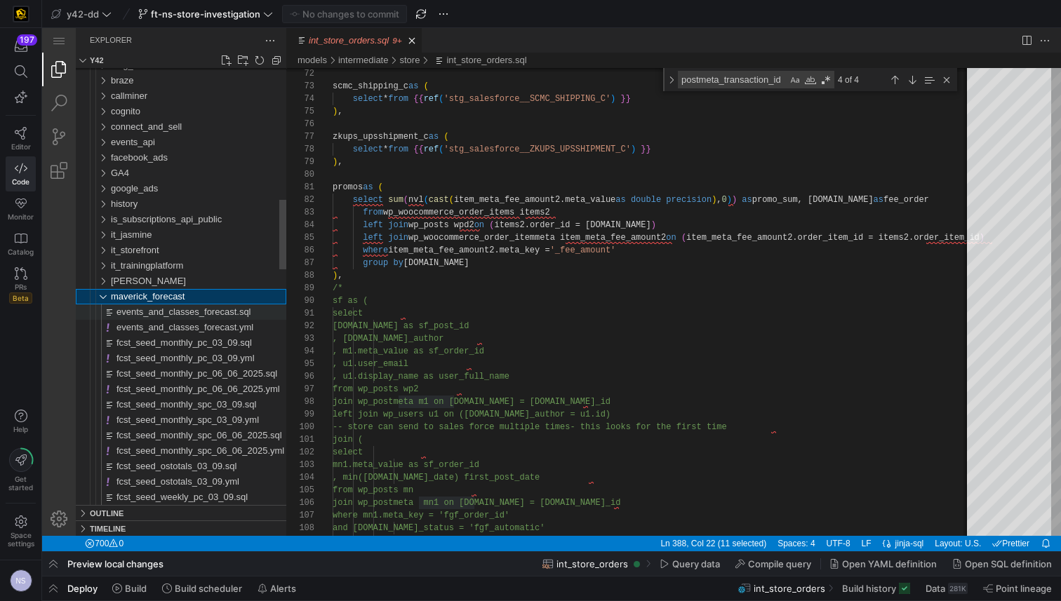
click at [199, 314] on span "events_and_classes_forecast.sql" at bounding box center [183, 312] width 135 height 11
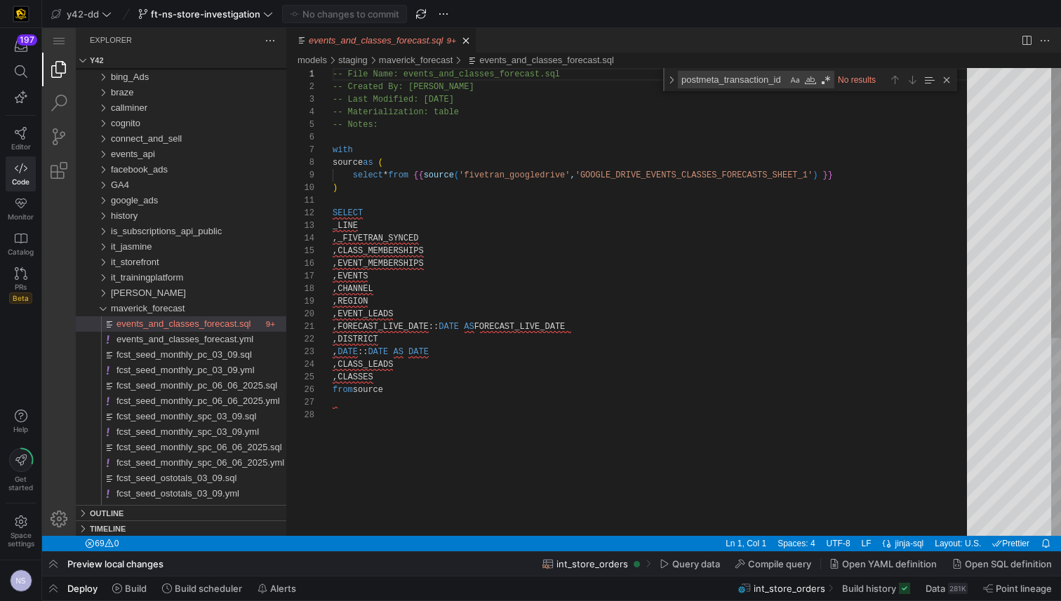
scroll to position [101, 516]
click at [880, 172] on div "-- File Name: events_and_classes_forecast.sql -- Created By: [PERSON_NAME] -- L…" at bounding box center [655, 472] width 644 height 809
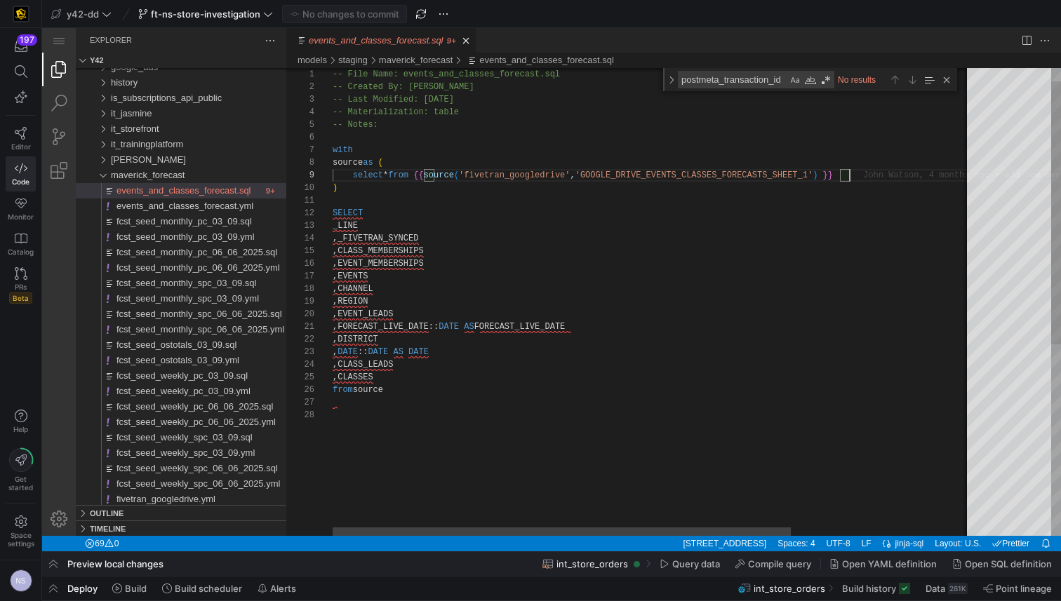
click at [865, 173] on div "-- File Name: events_and_classes_forecast.sql -- Created By: [PERSON_NAME] -- L…" at bounding box center [778, 461] width 891 height 832
click at [663, 166] on div "-- File Name: events_and_classes_forecast.sql -- Created By: [PERSON_NAME] -- L…" at bounding box center [778, 461] width 891 height 832
click at [663, 166] on div "-- File Name: events_and_classes_forecast.sql -- Created By: [PERSON_NAME] -- L…" at bounding box center [655, 461] width 644 height 832
click at [662, 172] on div "-- File Name: events_and_classes_forecast.sql -- Created By: [PERSON_NAME] -- L…" at bounding box center [655, 461] width 644 height 832
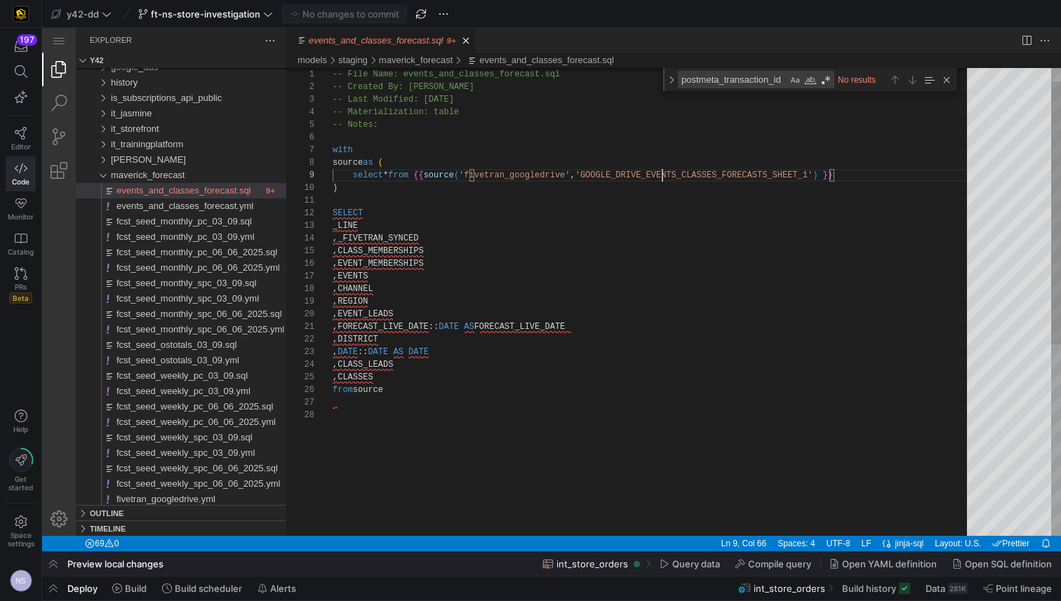
click at [662, 172] on div "-- File Name: events_and_classes_forecast.sql -- Created By: [PERSON_NAME] -- L…" at bounding box center [655, 461] width 644 height 832
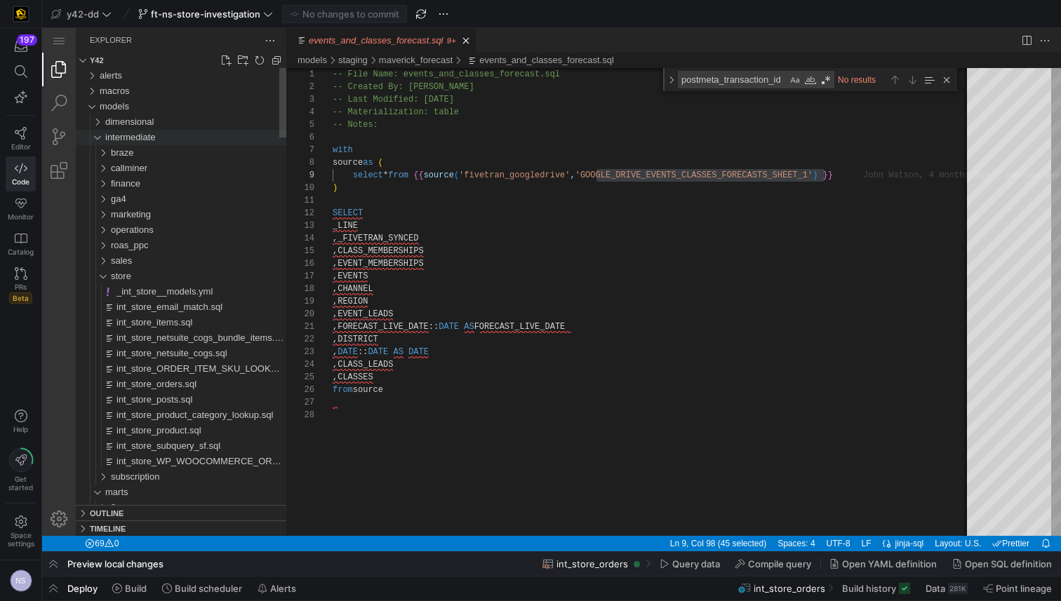
click at [142, 130] on div "intermediate" at bounding box center [195, 137] width 181 height 15
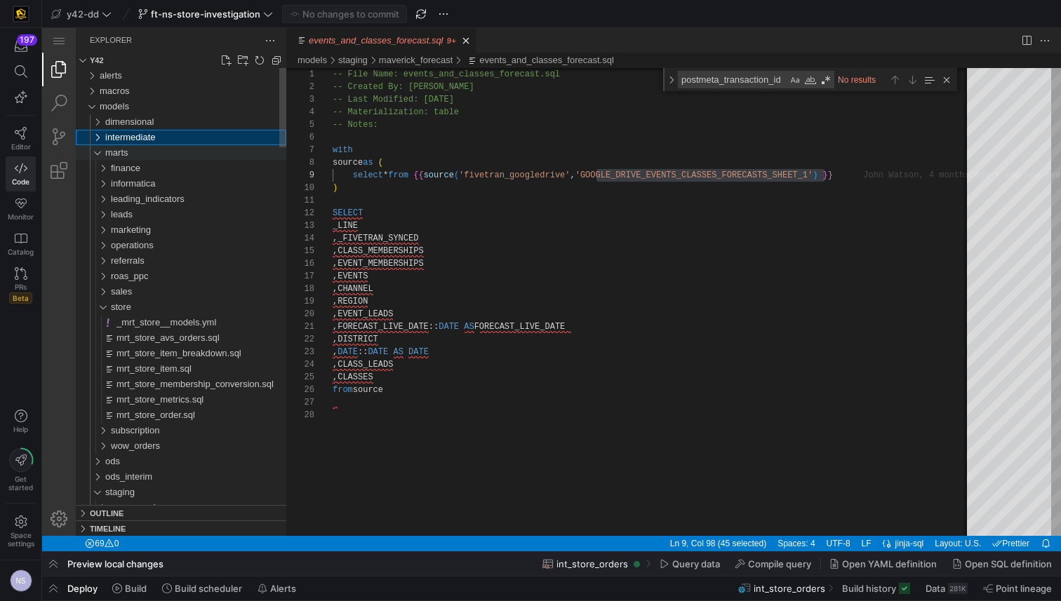
click at [131, 147] on div "marts" at bounding box center [195, 152] width 181 height 15
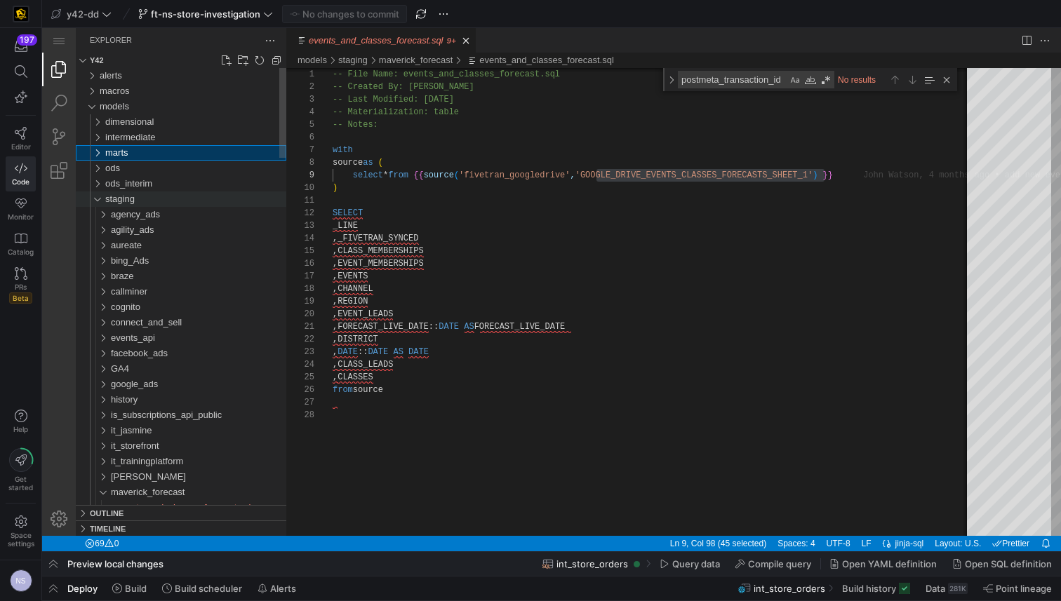
click at [116, 199] on span "staging" at bounding box center [119, 199] width 29 height 11
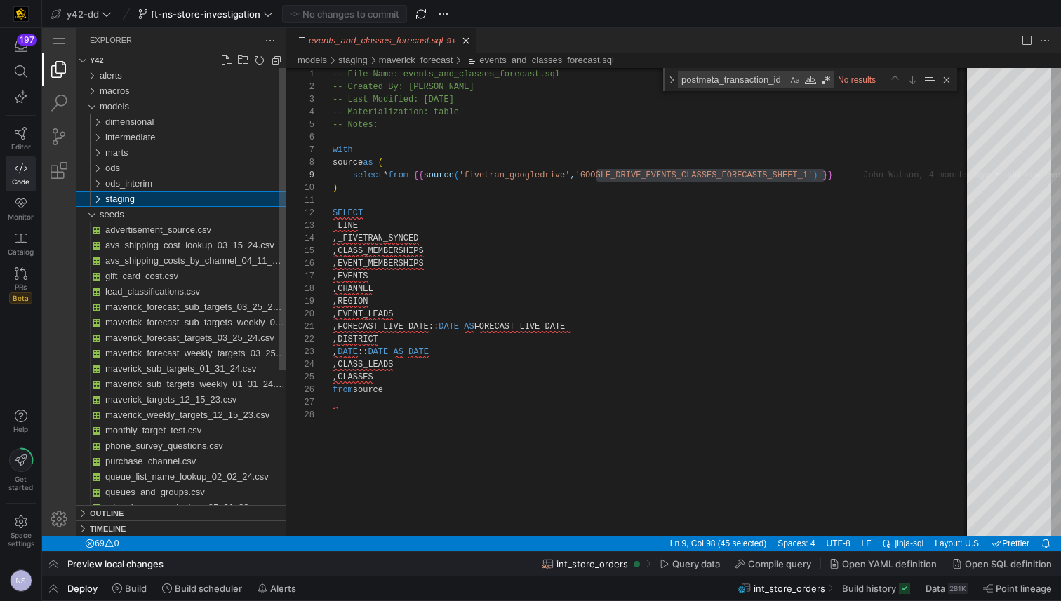
click at [114, 203] on span "staging" at bounding box center [119, 199] width 29 height 11
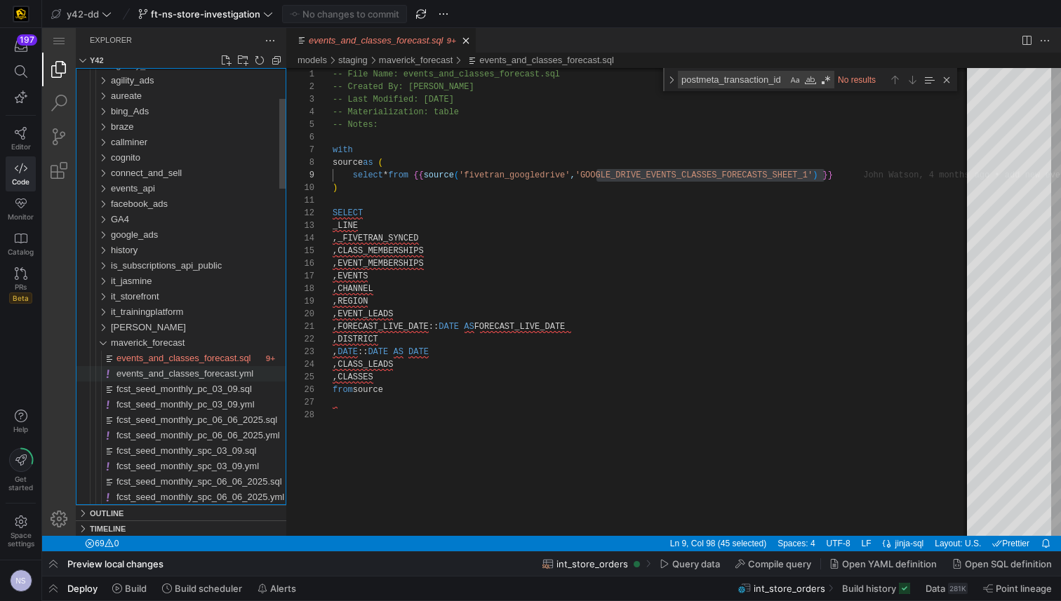
click at [195, 379] on div "events_and_classes_forecast.yml" at bounding box center [201, 373] width 170 height 15
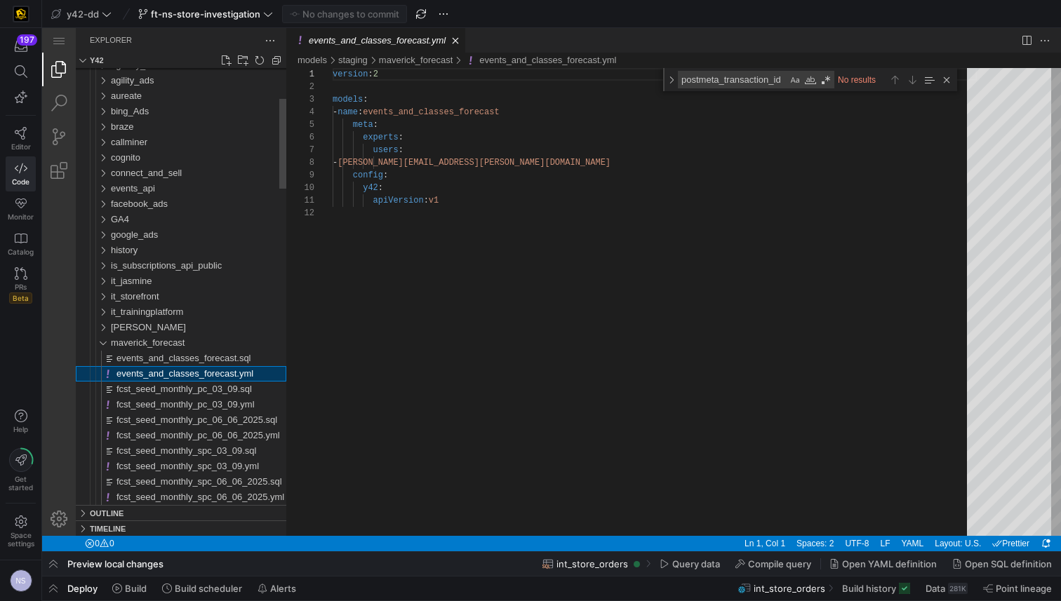
scroll to position [126, 0]
click at [204, 353] on span "events_and_classes_forecast.sql" at bounding box center [183, 358] width 135 height 11
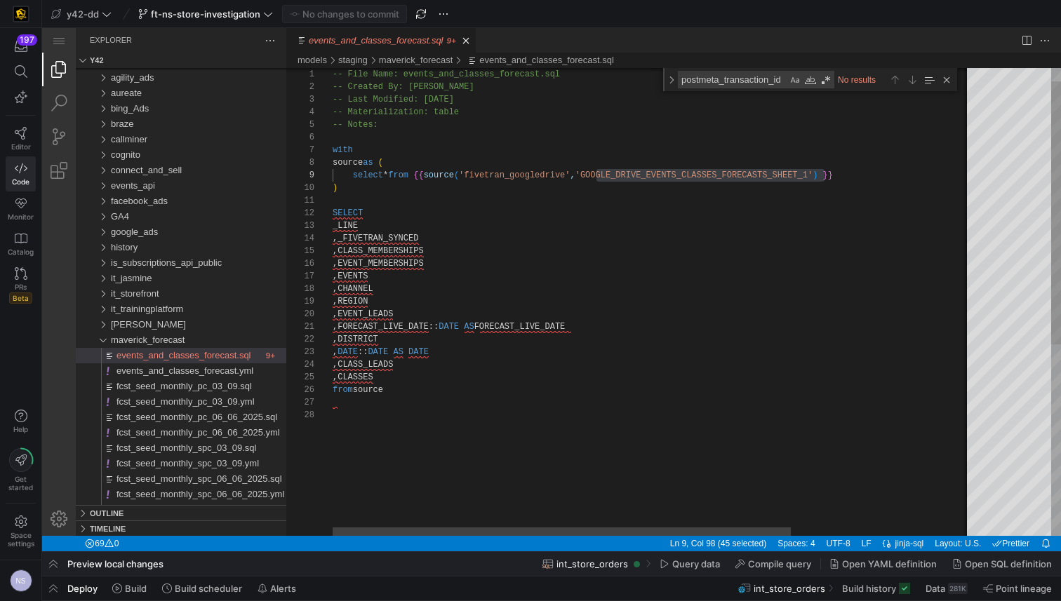
scroll to position [51, 41]
click at [423, 377] on div "-- File Name: events_and_classes_forecast.sql -- Created By: [PERSON_NAME] -- L…" at bounding box center [778, 461] width 891 height 832
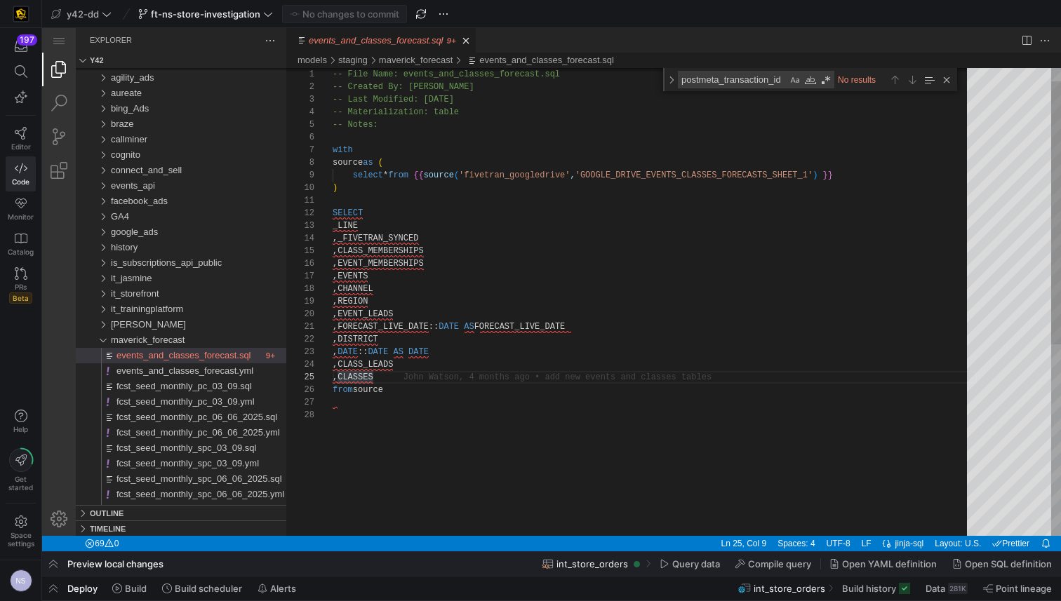
type textarea "-- File Name: events_and_classes_forecast.sql -- Created By: [PERSON_NAME] -- L…"
click at [875, 173] on div "-- File Name: events_and_classes_forecast.sql -- Created By: [PERSON_NAME] -- L…" at bounding box center [655, 461] width 644 height 832
click at [945, 76] on div "Close (Escape)" at bounding box center [946, 79] width 15 height 15
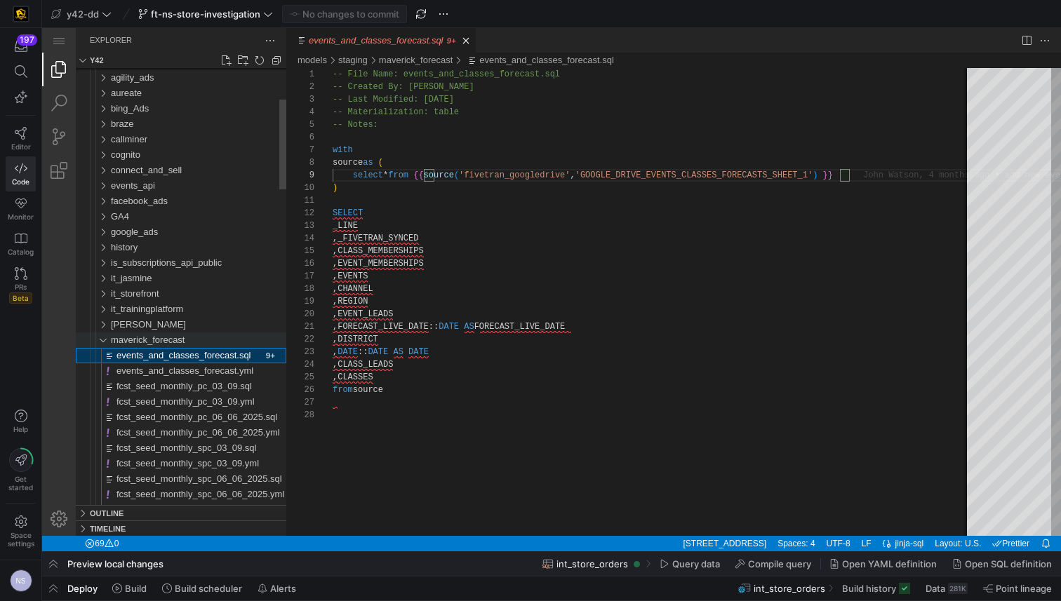
click at [143, 335] on span "maverick_forecast" at bounding box center [148, 340] width 74 height 11
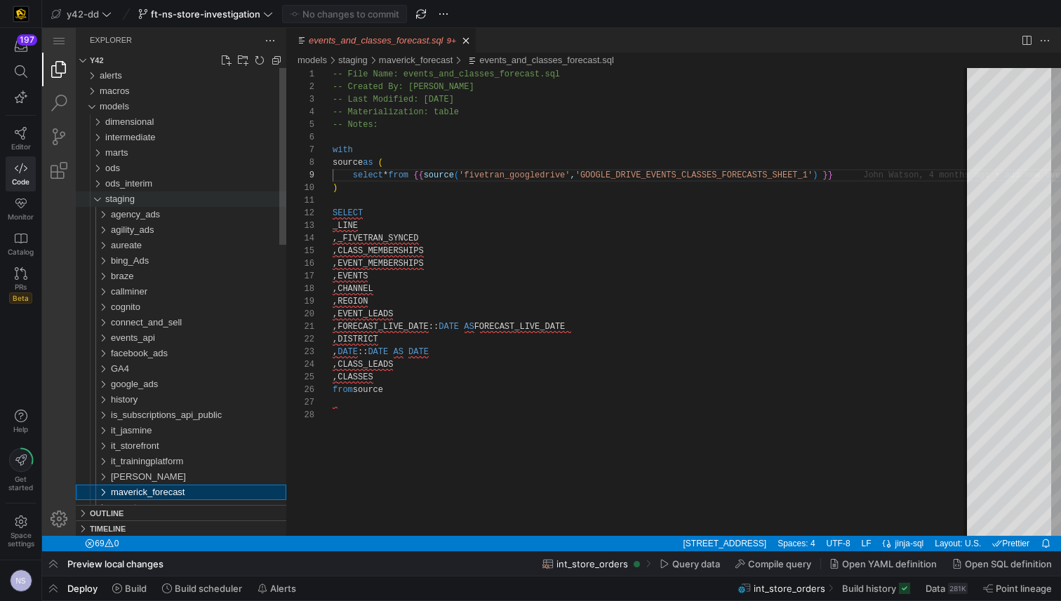
click at [128, 202] on span "staging" at bounding box center [119, 199] width 29 height 11
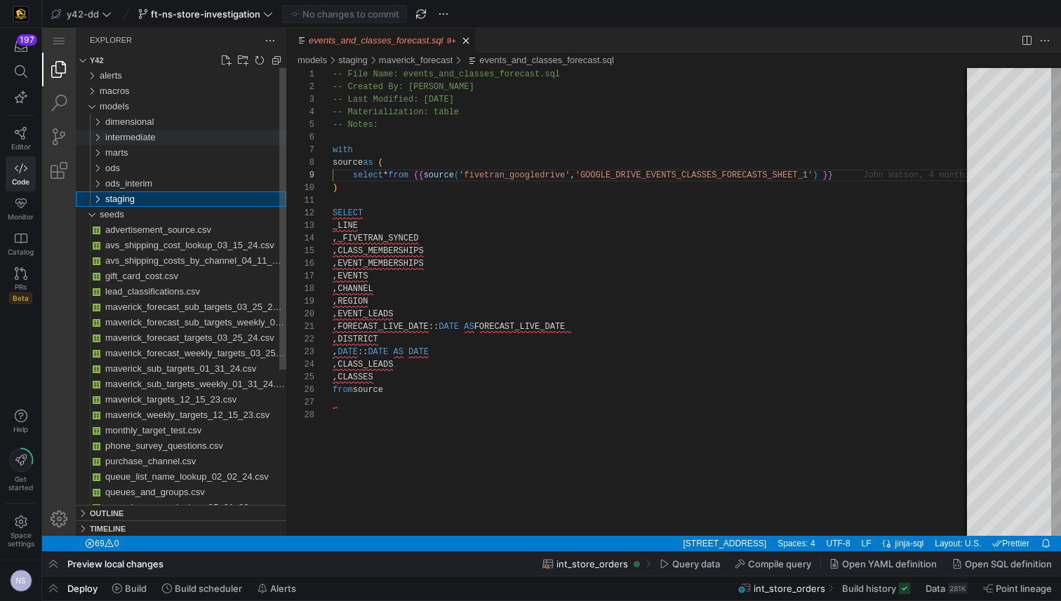
click at [133, 135] on span "intermediate" at bounding box center [130, 137] width 51 height 11
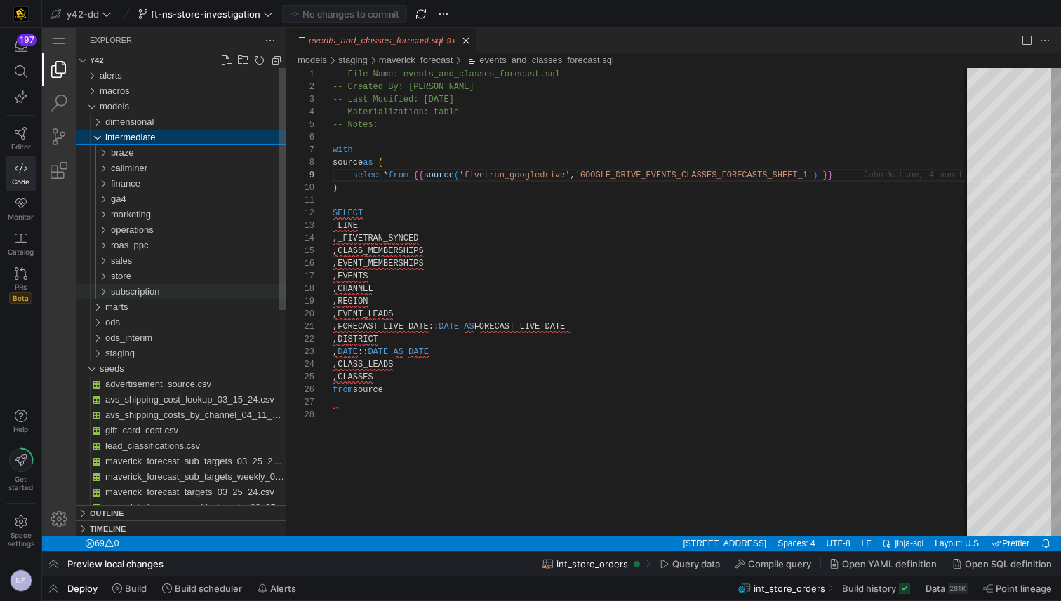
click at [149, 293] on span "subscription" at bounding box center [135, 291] width 48 height 11
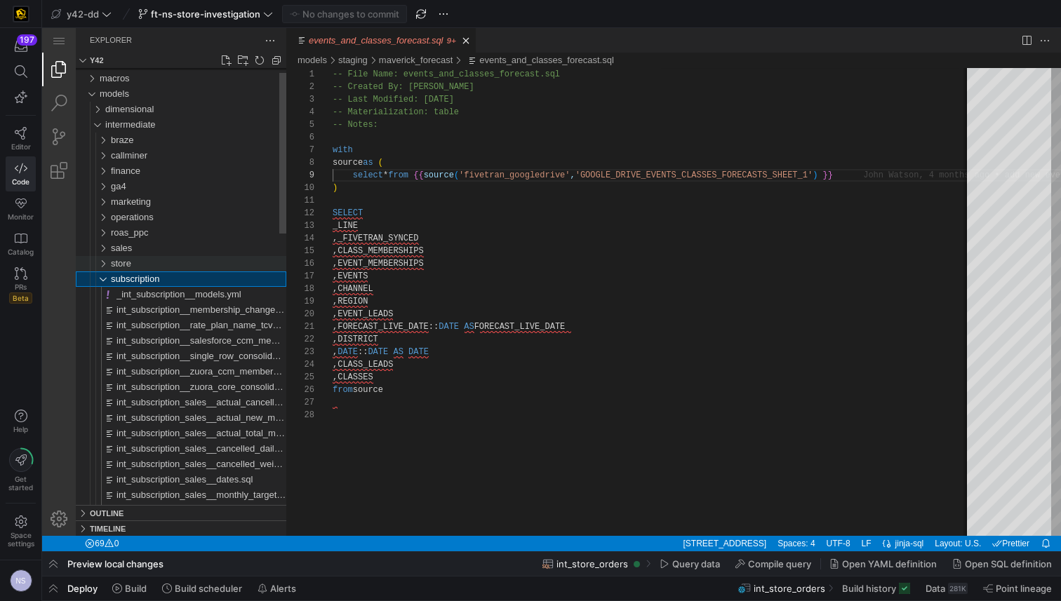
click at [147, 265] on div "store" at bounding box center [198, 263] width 175 height 15
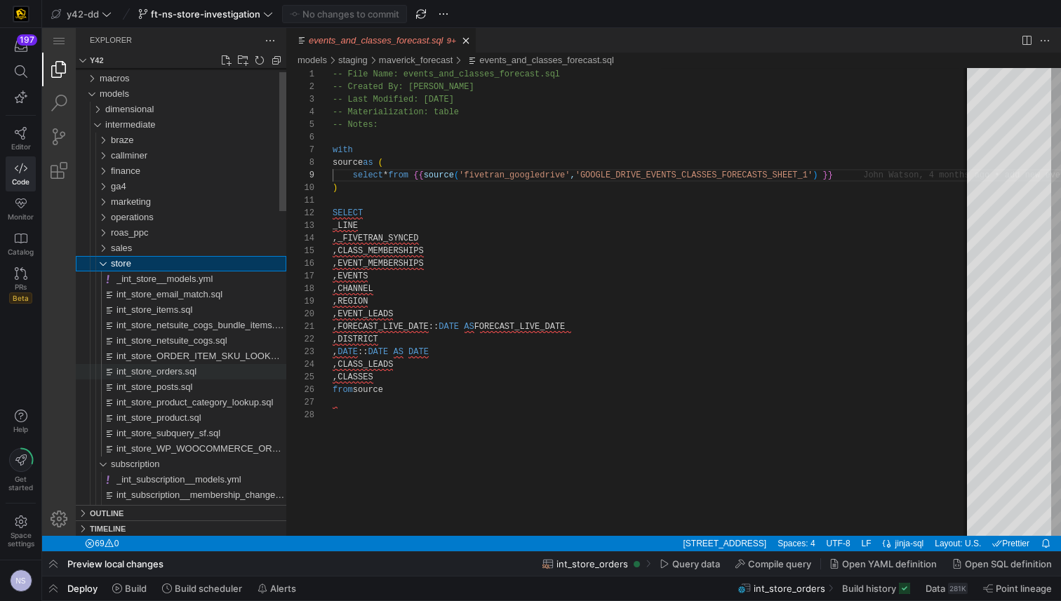
click at [195, 369] on div "int_store_orders.sql" at bounding box center [201, 371] width 170 height 15
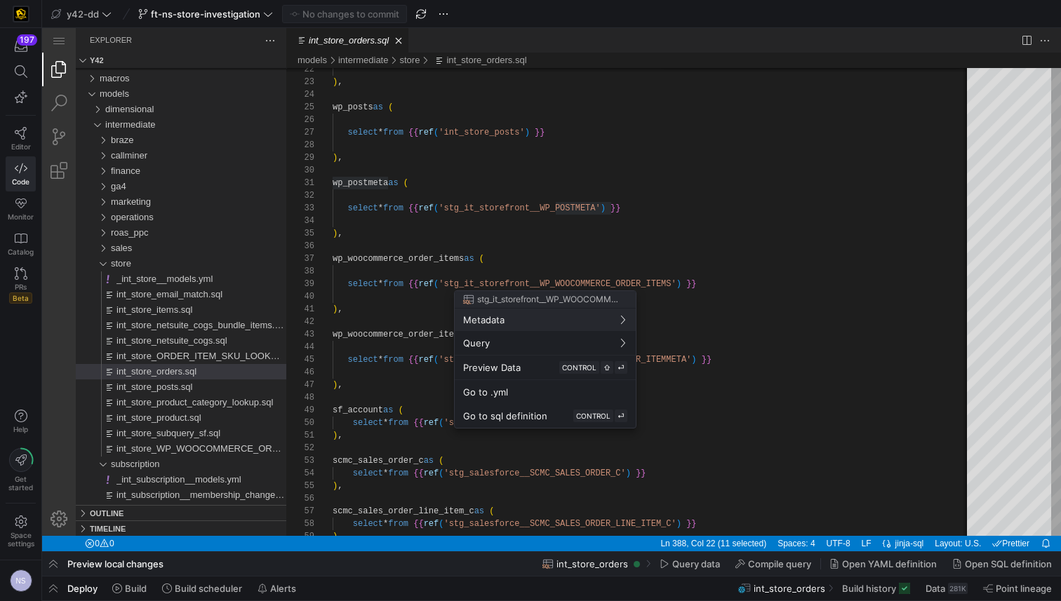
click at [774, 241] on div at bounding box center [530, 300] width 1061 height 601
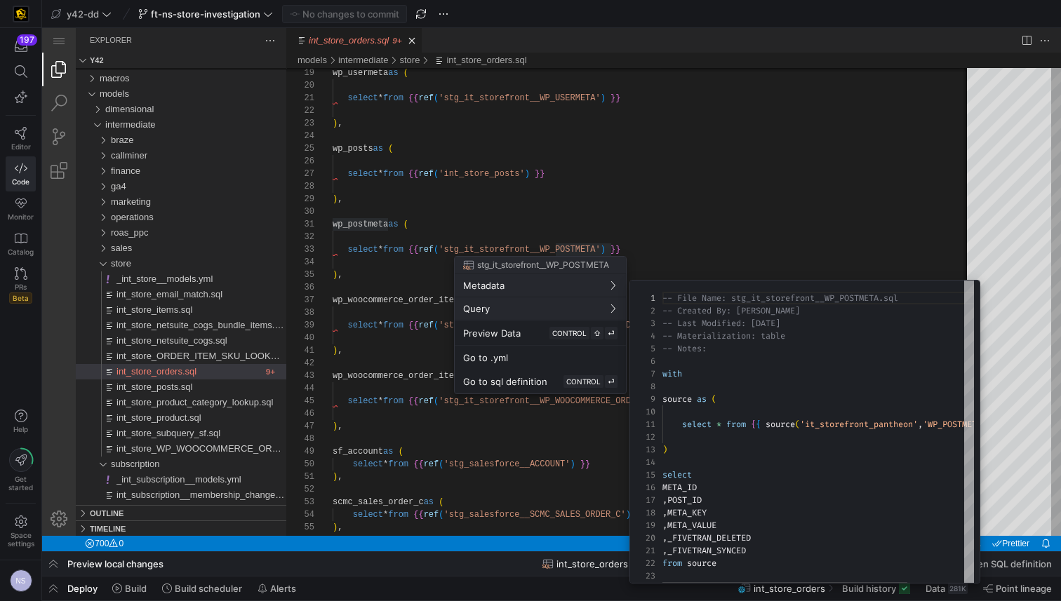
scroll to position [126, 0]
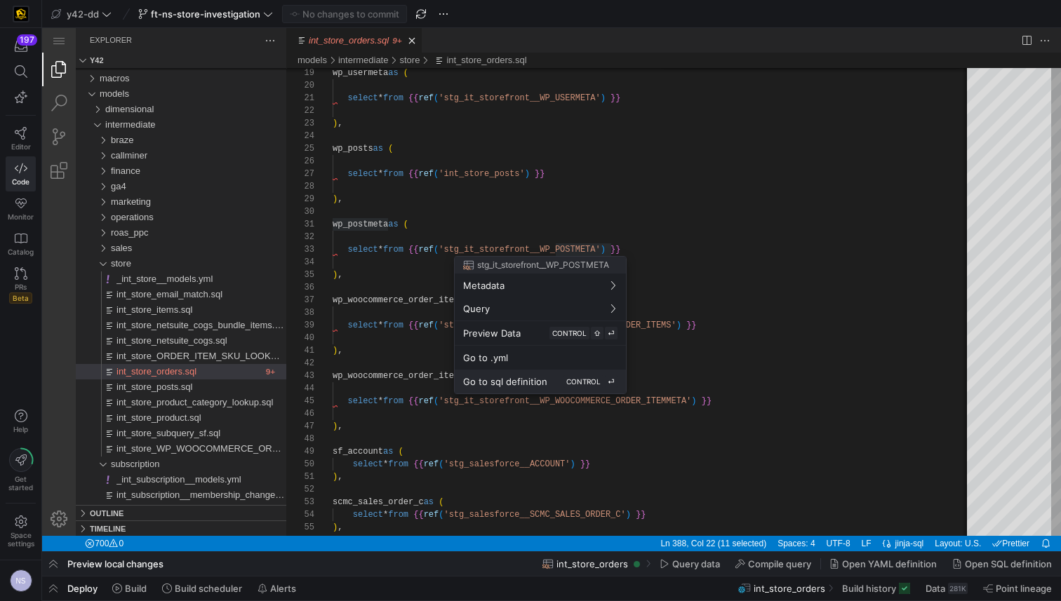
click at [530, 375] on button "Go to sql definition CONTROL ⏎" at bounding box center [540, 382] width 171 height 24
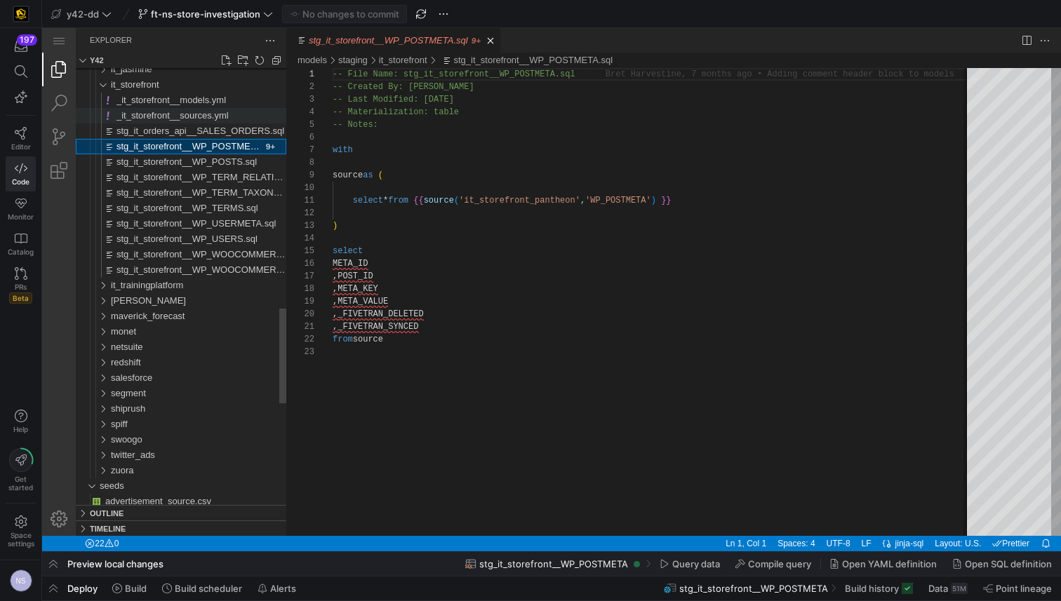
click at [222, 114] on div "_it_storefront__sources.yml" at bounding box center [201, 115] width 170 height 15
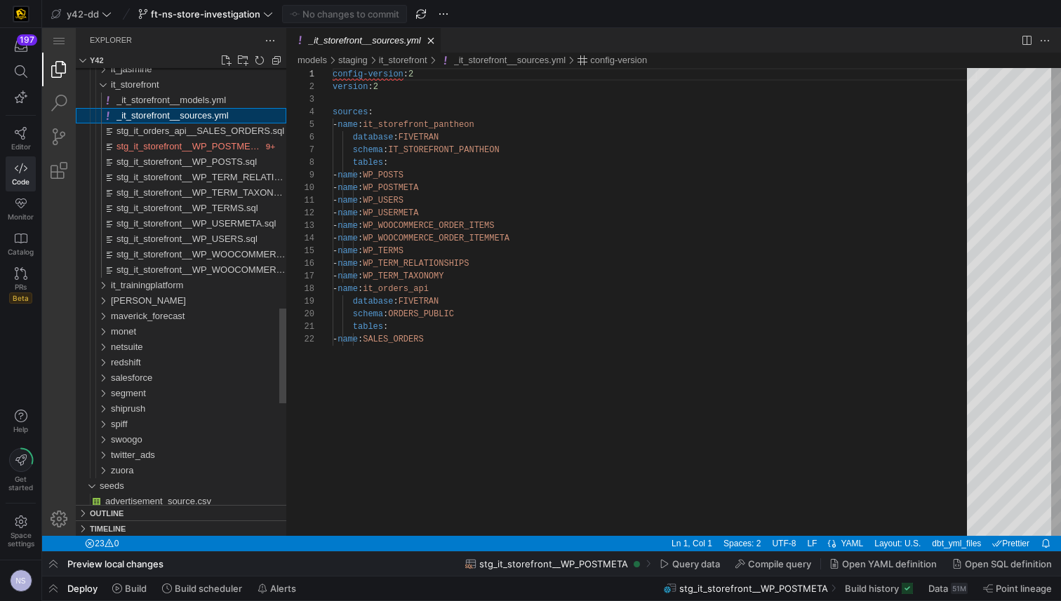
scroll to position [126, 0]
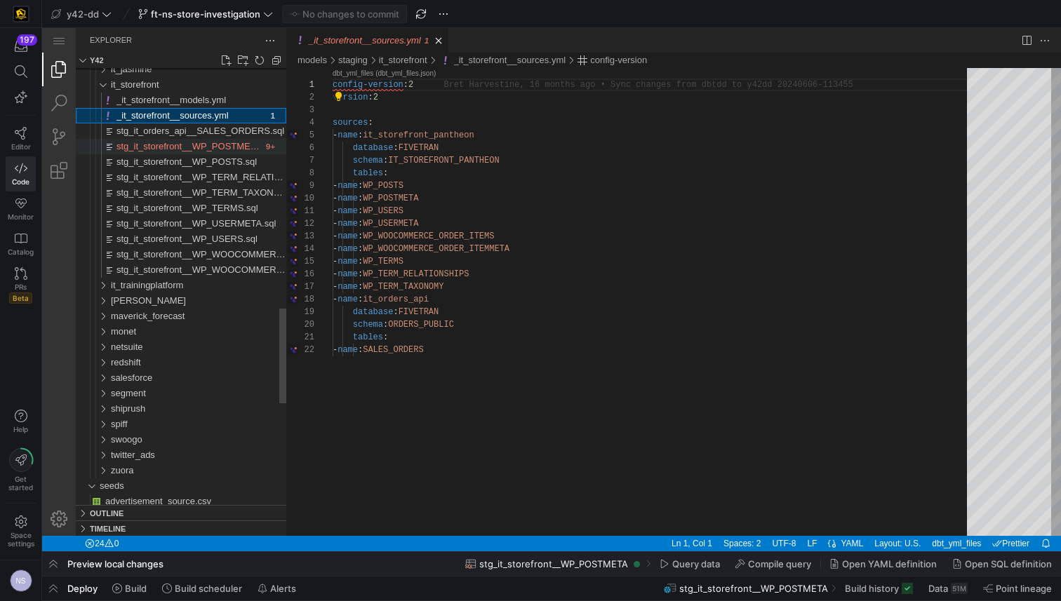
click at [237, 148] on span "stg_it_storefront__WP_POSTMETA.sql" at bounding box center [195, 146] width 159 height 11
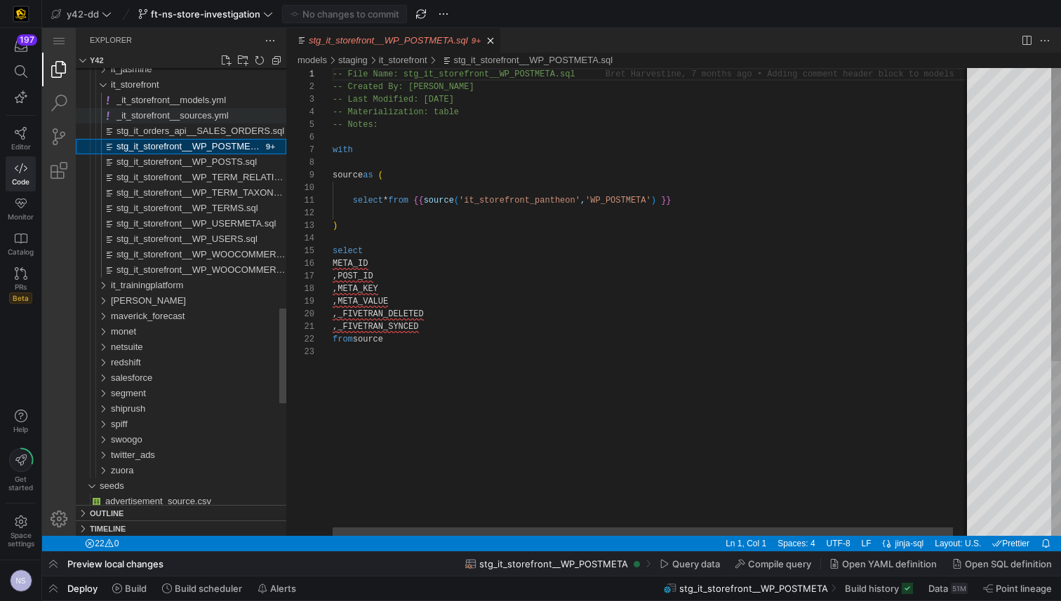
click at [229, 112] on div "_it_storefront__sources.yml" at bounding box center [201, 115] width 170 height 15
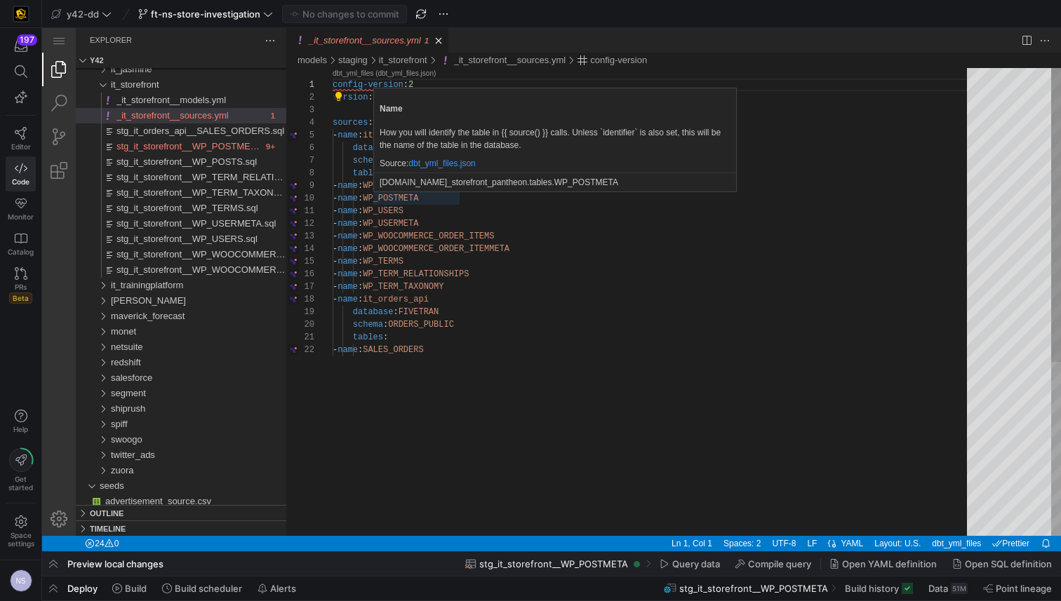
click at [448, 197] on div "config-version : 2 version : 2 sources : - name : it_storefront_pantheon databa…" at bounding box center [655, 440] width 644 height 744
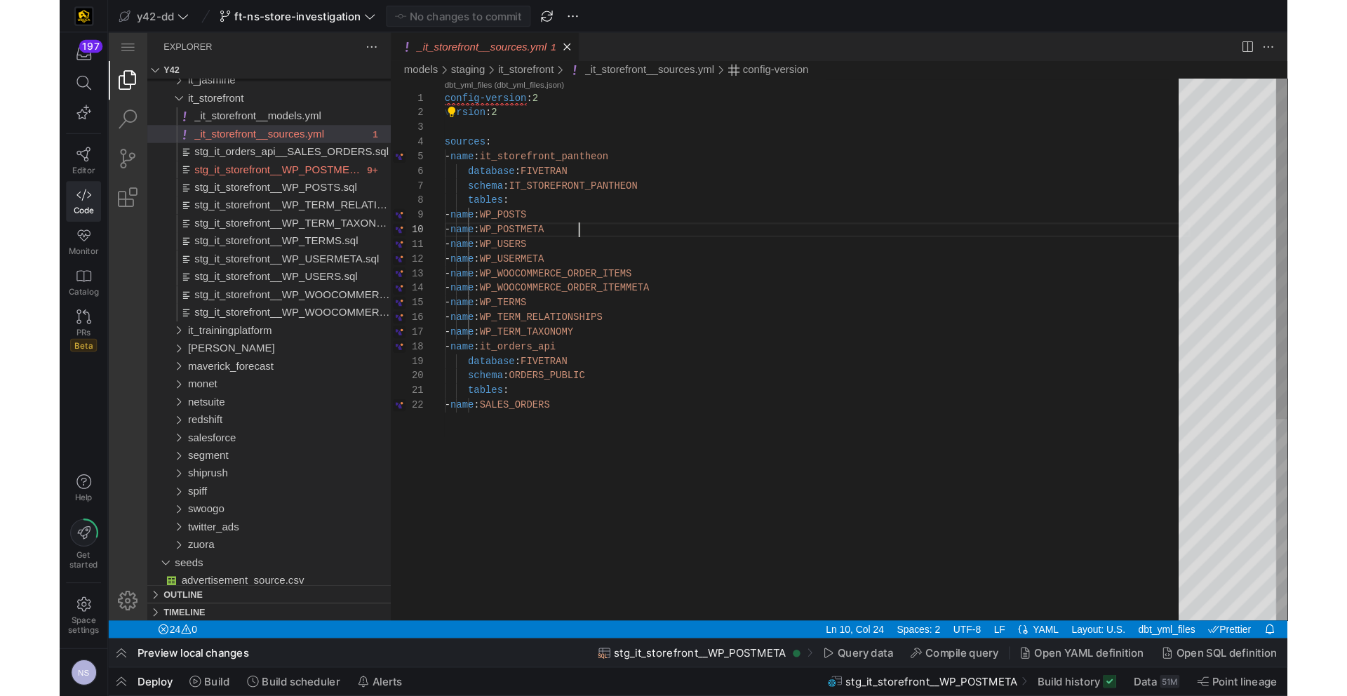
scroll to position [114, 127]
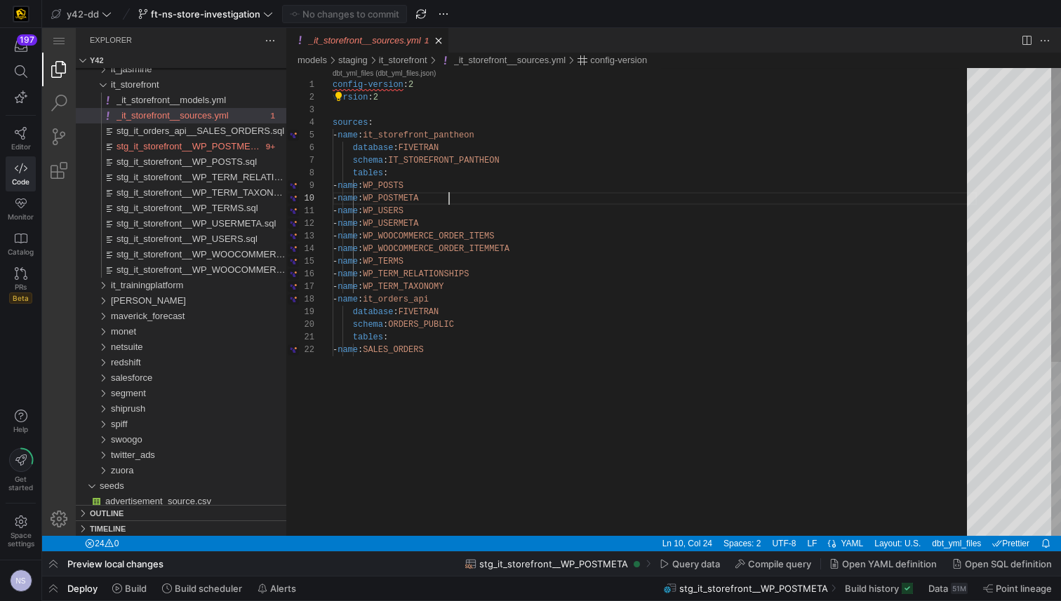
click at [448, 197] on div "config-version : 2 version : 2 sources : - name : it_storefront_pantheon databa…" at bounding box center [655, 440] width 644 height 744
